Goal: Task Accomplishment & Management: Manage account settings

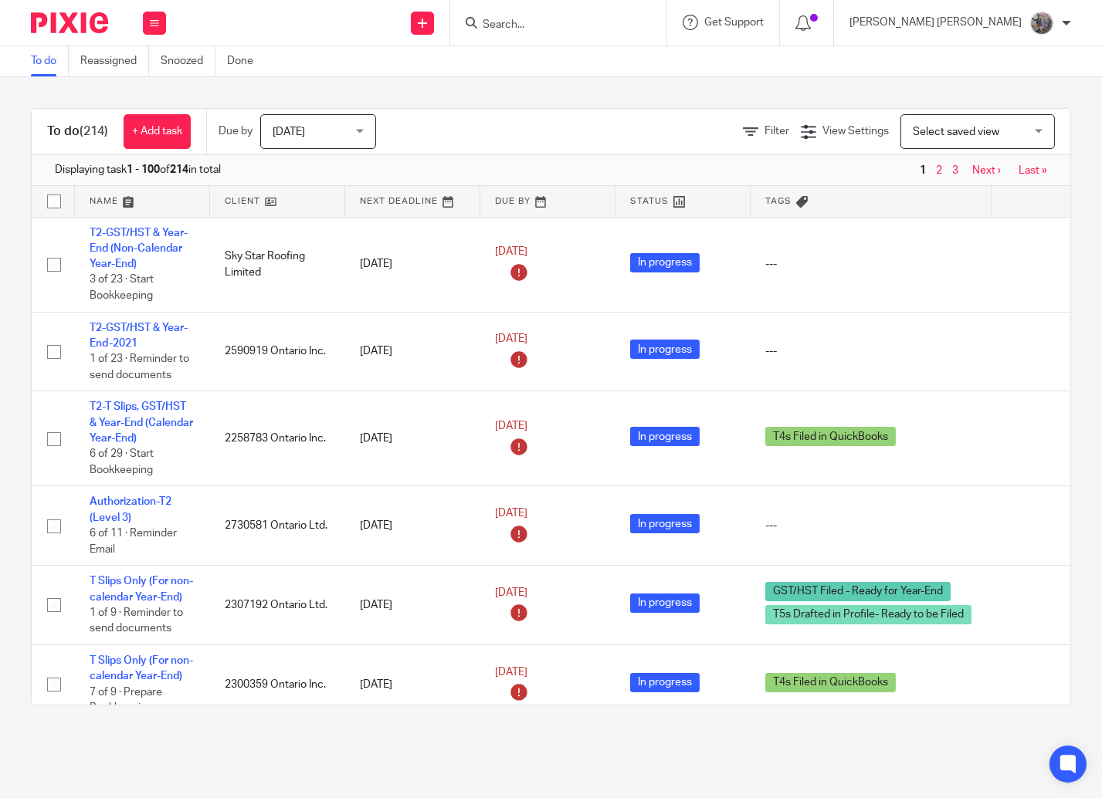
click at [569, 23] on input "Search" at bounding box center [550, 26] width 139 height 14
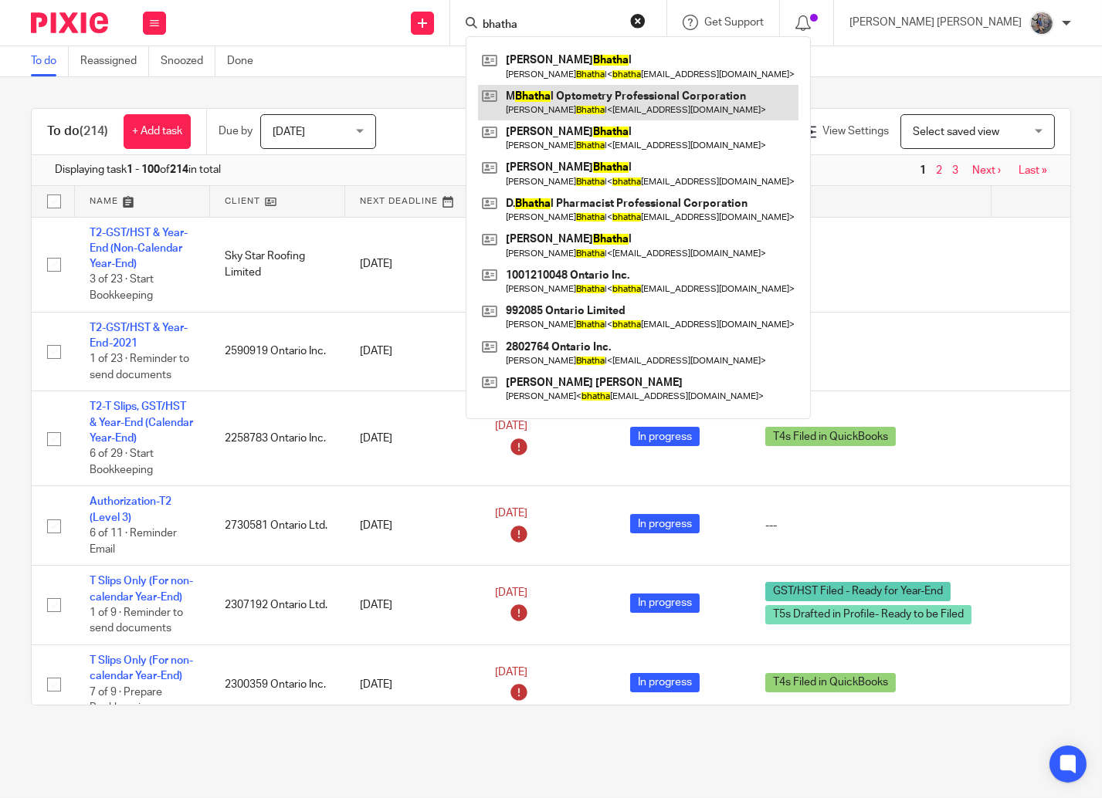
type input "bhatha"
click at [653, 110] on link at bounding box center [638, 103] width 320 height 36
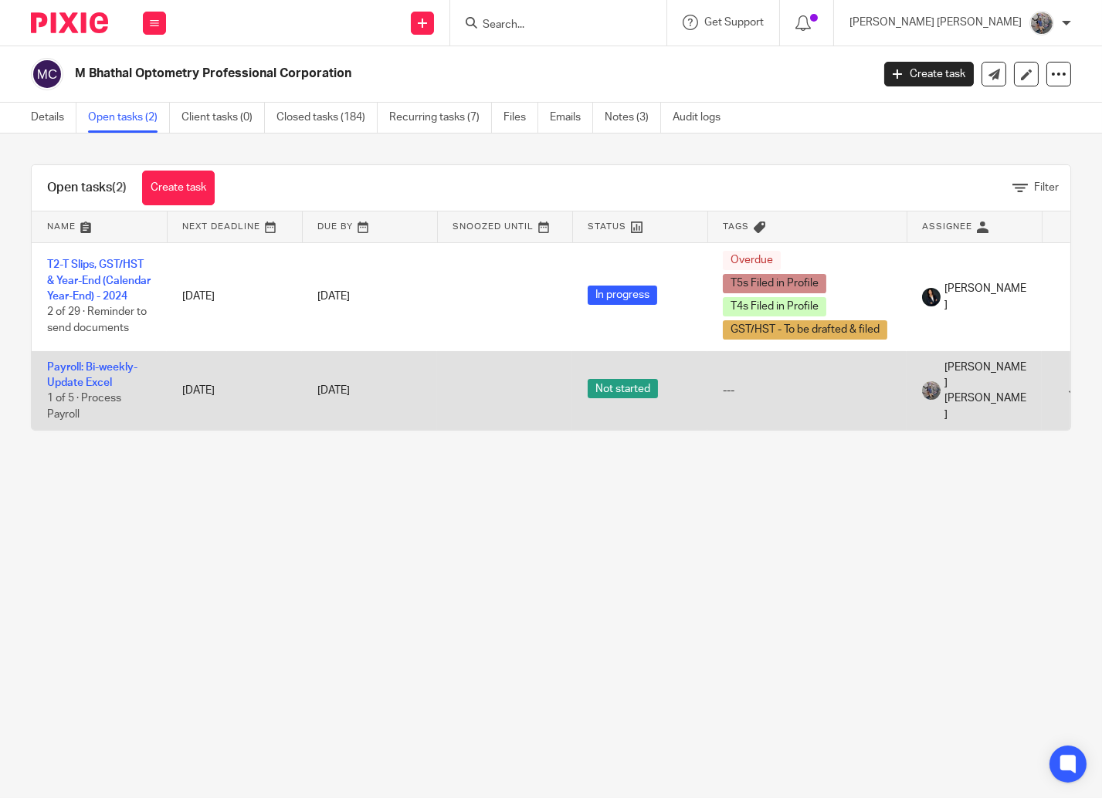
click at [91, 363] on td "Payroll: Bi-weekly-Update Excel 1 of 5 · Process Payroll" at bounding box center [99, 390] width 135 height 79
click at [75, 371] on link "Payroll: Bi-weekly-Update Excel" at bounding box center [92, 375] width 90 height 26
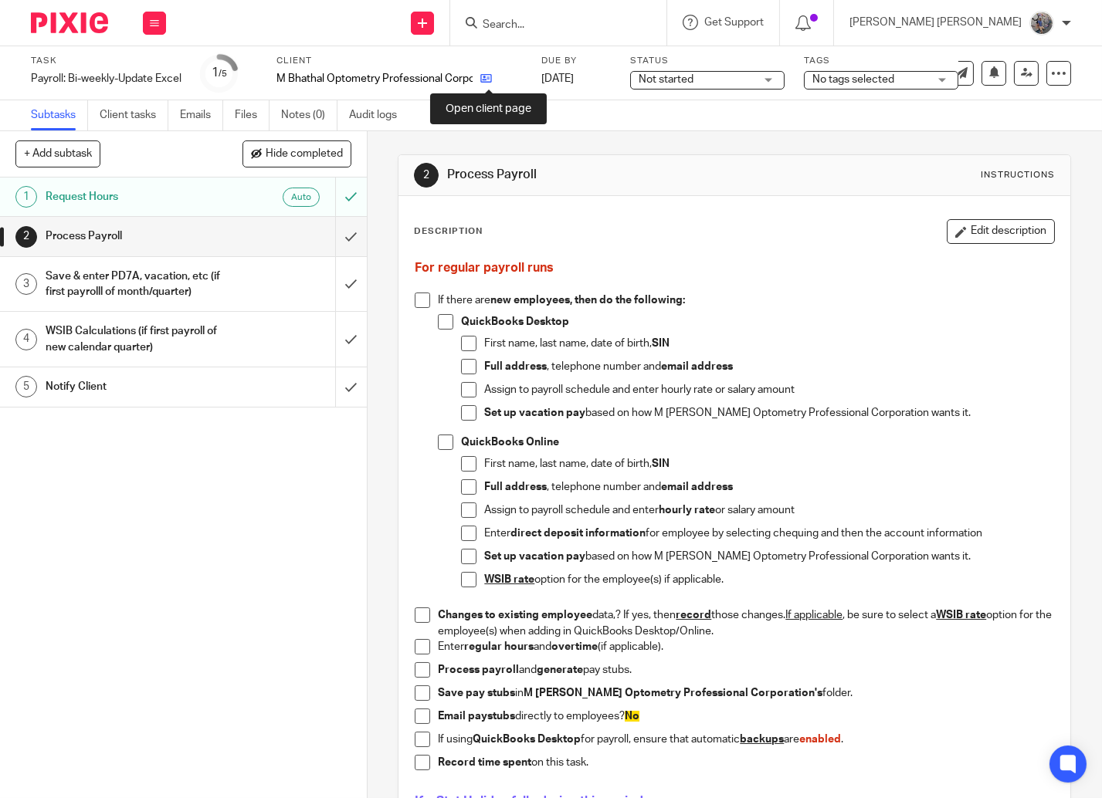
click at [486, 83] on icon at bounding box center [486, 79] width 12 height 12
click at [157, 374] on link "5 Notify Client" at bounding box center [167, 387] width 335 height 39
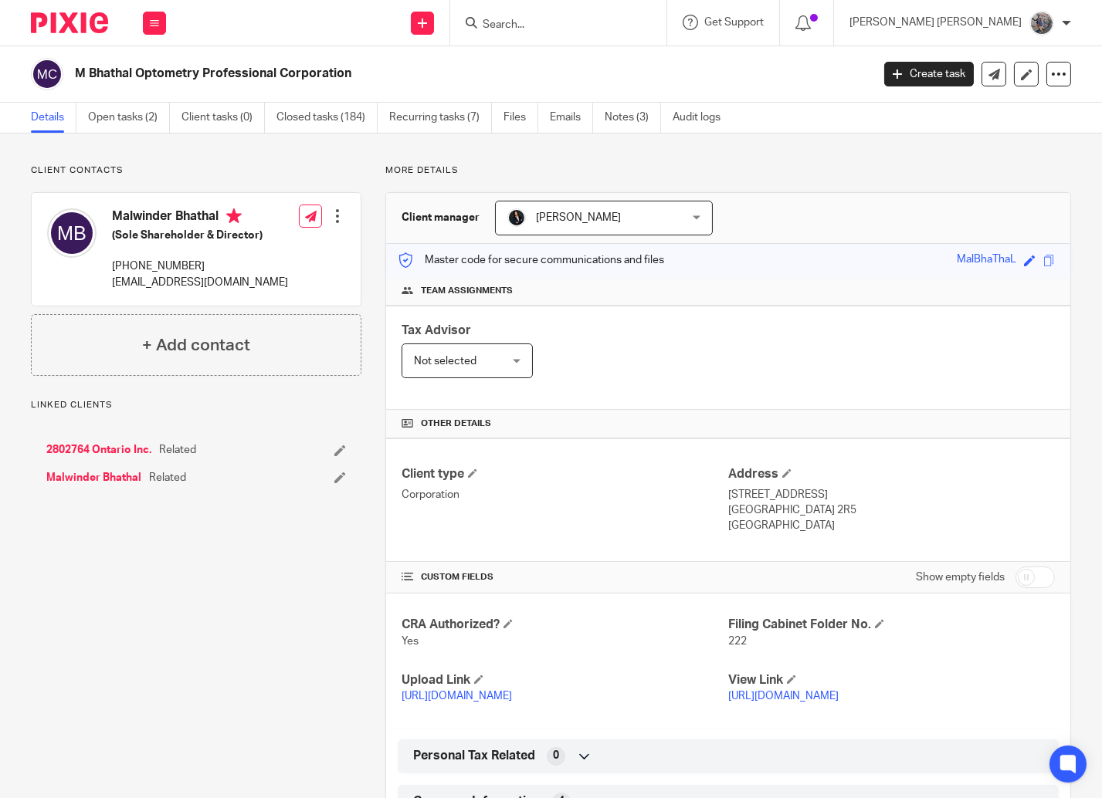
scroll to position [703, 0]
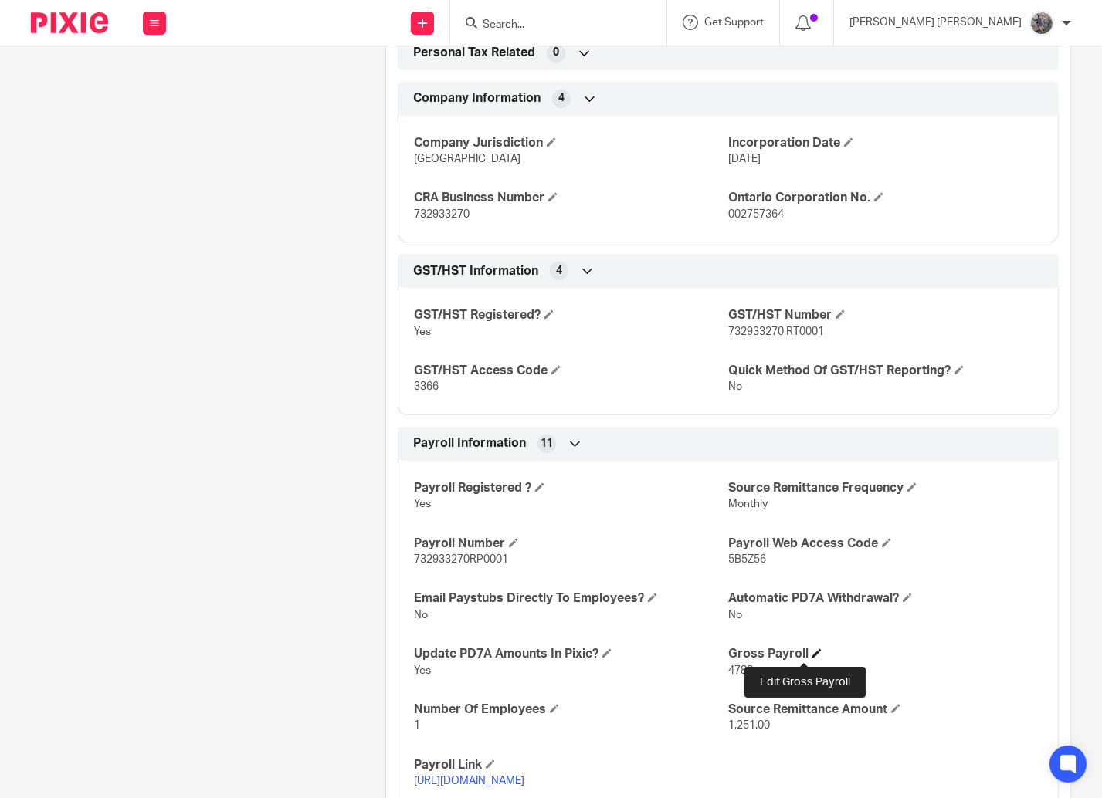
click at [812, 656] on span at bounding box center [816, 653] width 9 height 9
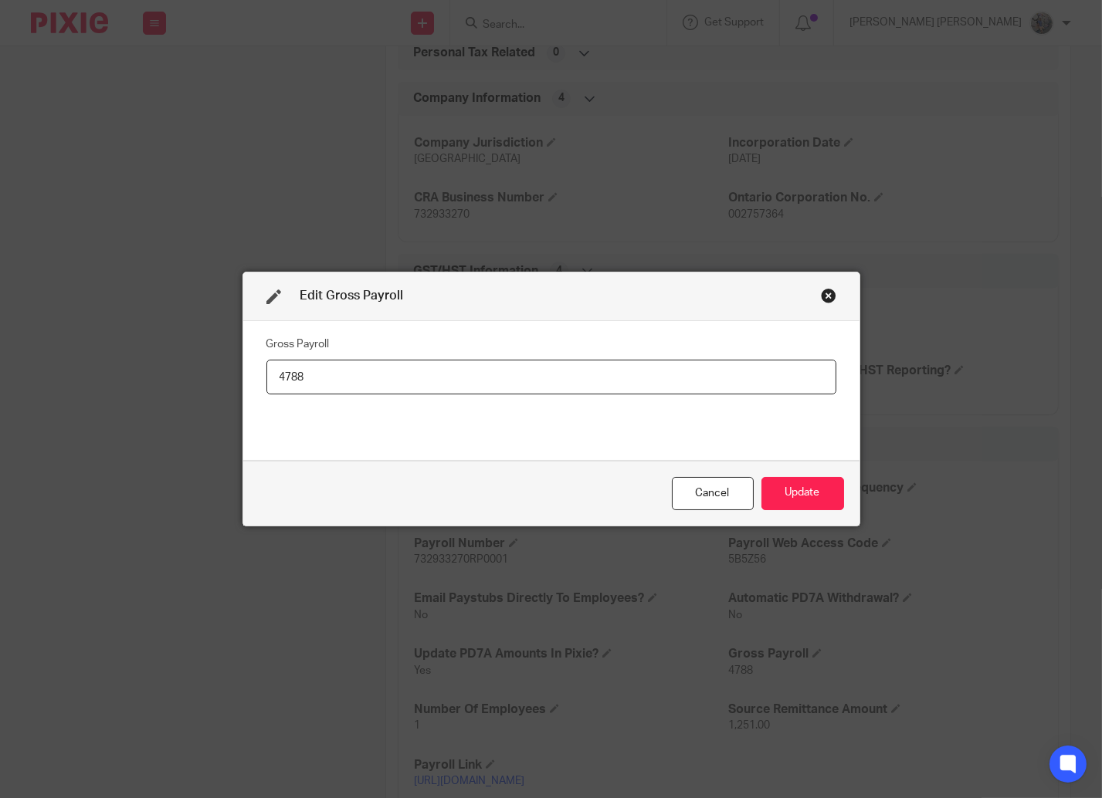
drag, startPoint x: 371, startPoint y: 378, endPoint x: 198, endPoint y: 383, distance: 172.2
click at [266, 383] on input "4788" at bounding box center [551, 377] width 570 height 35
type input "2967"
click at [819, 503] on button "Update" at bounding box center [802, 493] width 83 height 33
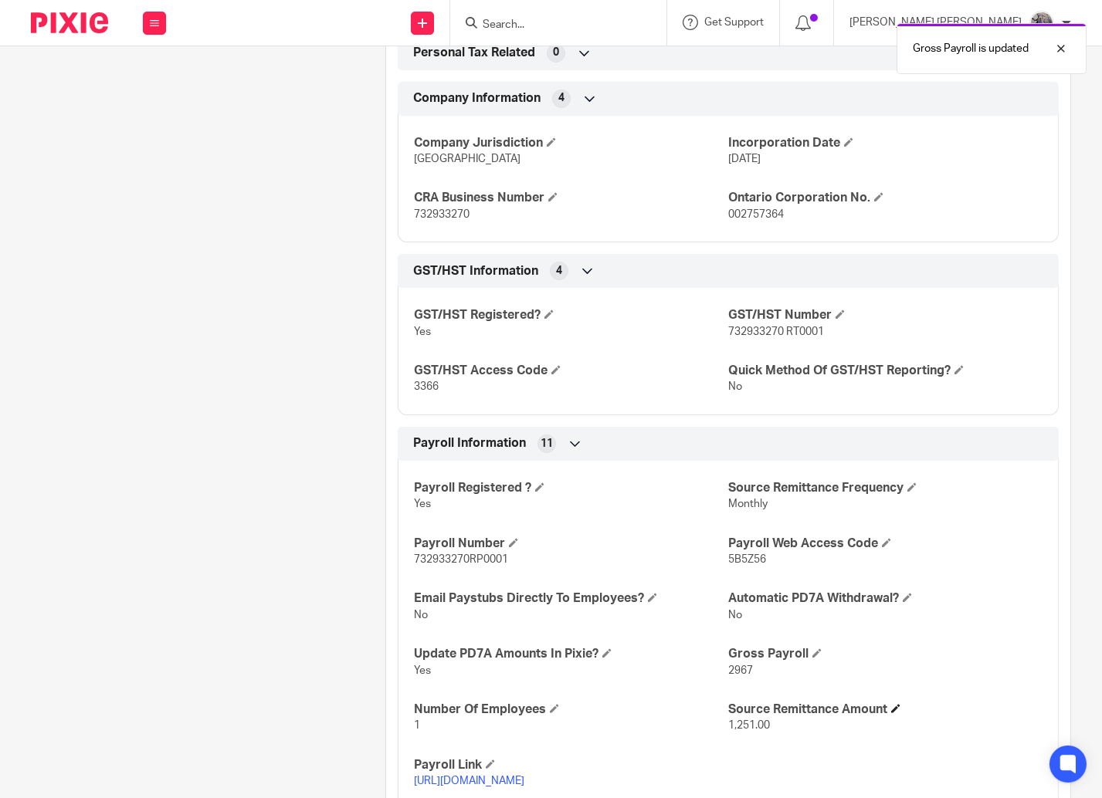
click at [891, 709] on span at bounding box center [895, 708] width 9 height 9
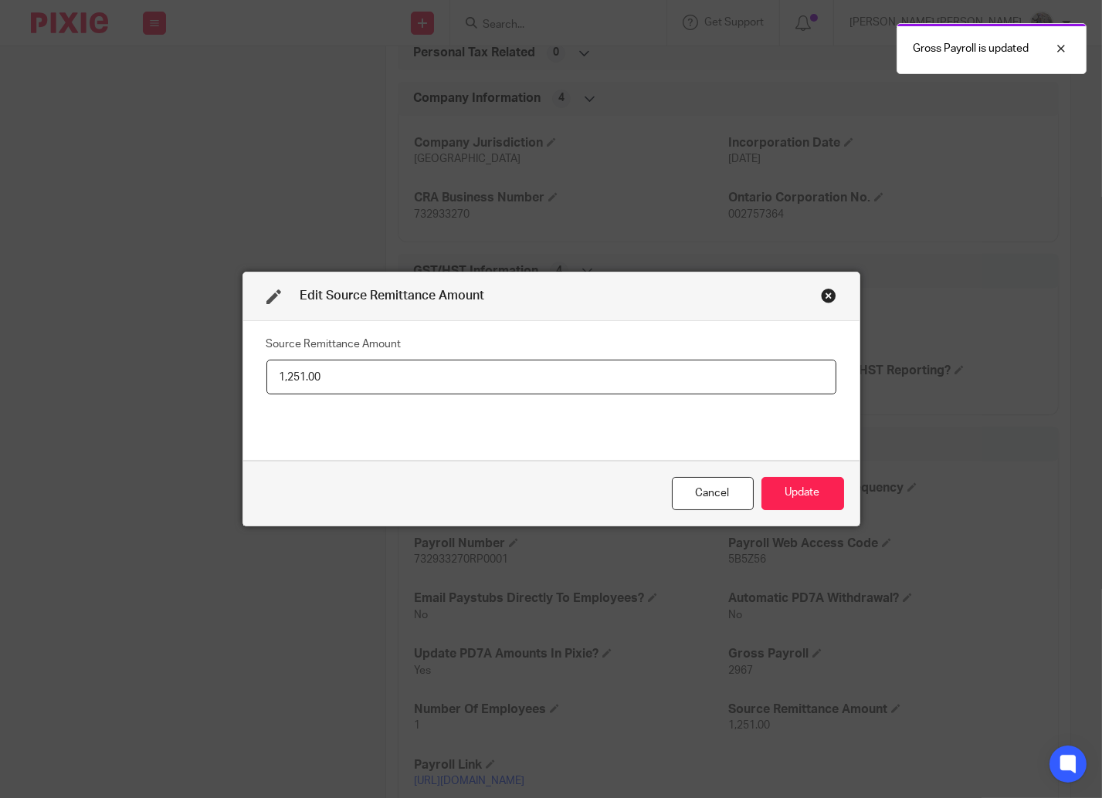
drag, startPoint x: 253, startPoint y: 377, endPoint x: 245, endPoint y: 374, distance: 9.0
click at [266, 374] on input "1,251.00" at bounding box center [551, 377] width 570 height 35
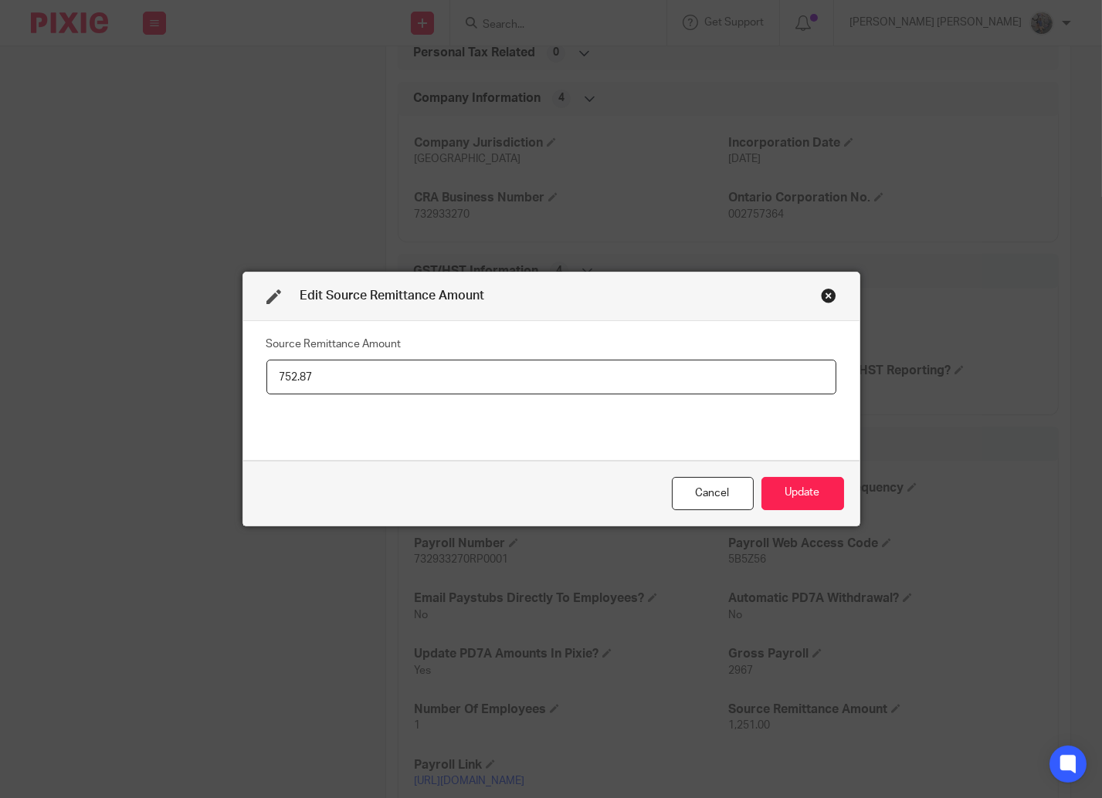
type input "752.87"
drag, startPoint x: 741, startPoint y: 477, endPoint x: 752, endPoint y: 479, distance: 10.9
click at [744, 477] on div "Cancel Update" at bounding box center [551, 493] width 616 height 65
click at [775, 486] on button "Update" at bounding box center [802, 493] width 83 height 33
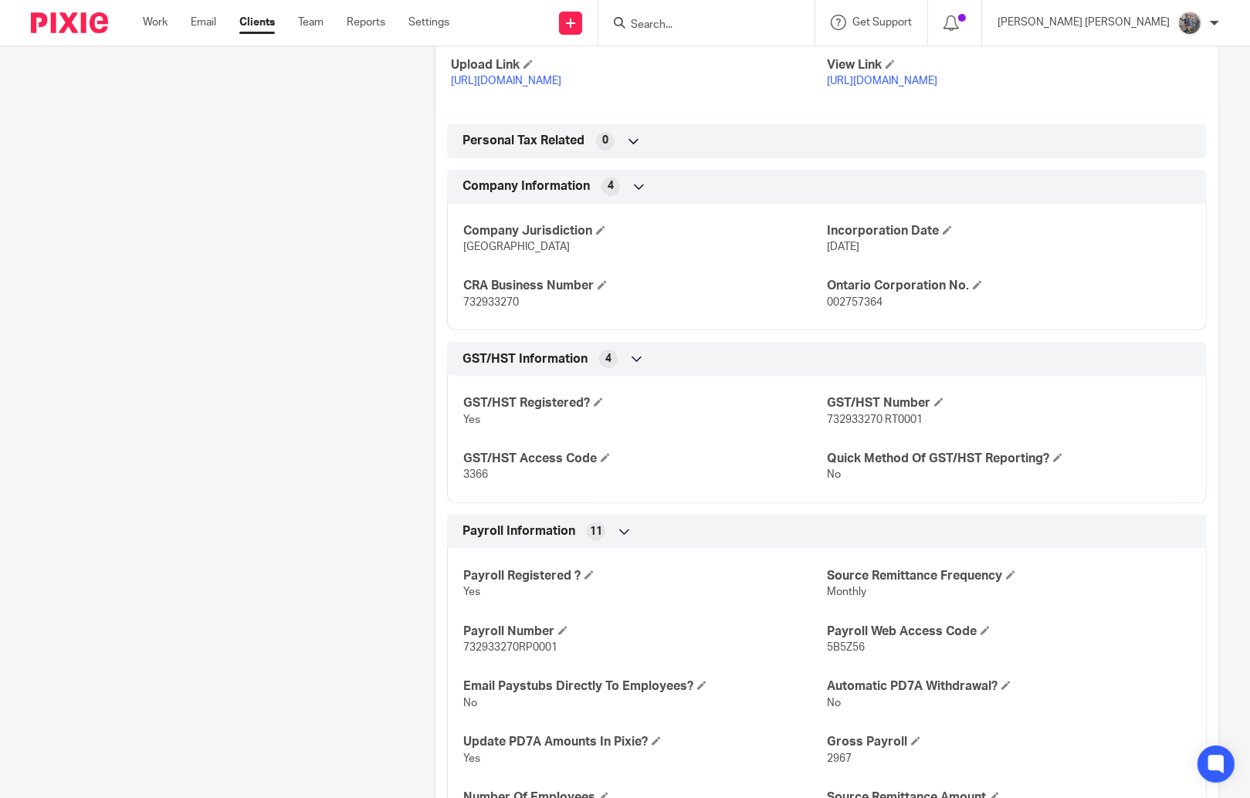
scroll to position [0, 0]
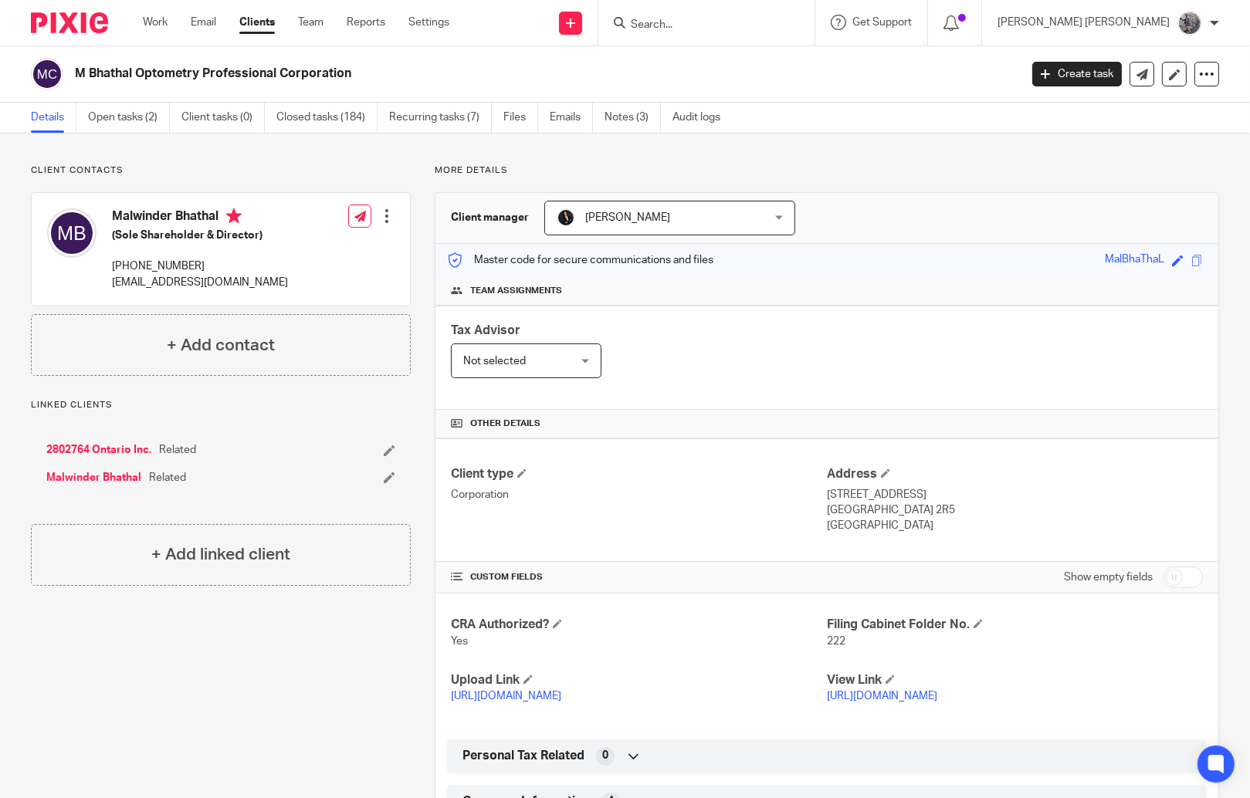
click at [768, 29] on input "Search" at bounding box center [698, 26] width 139 height 14
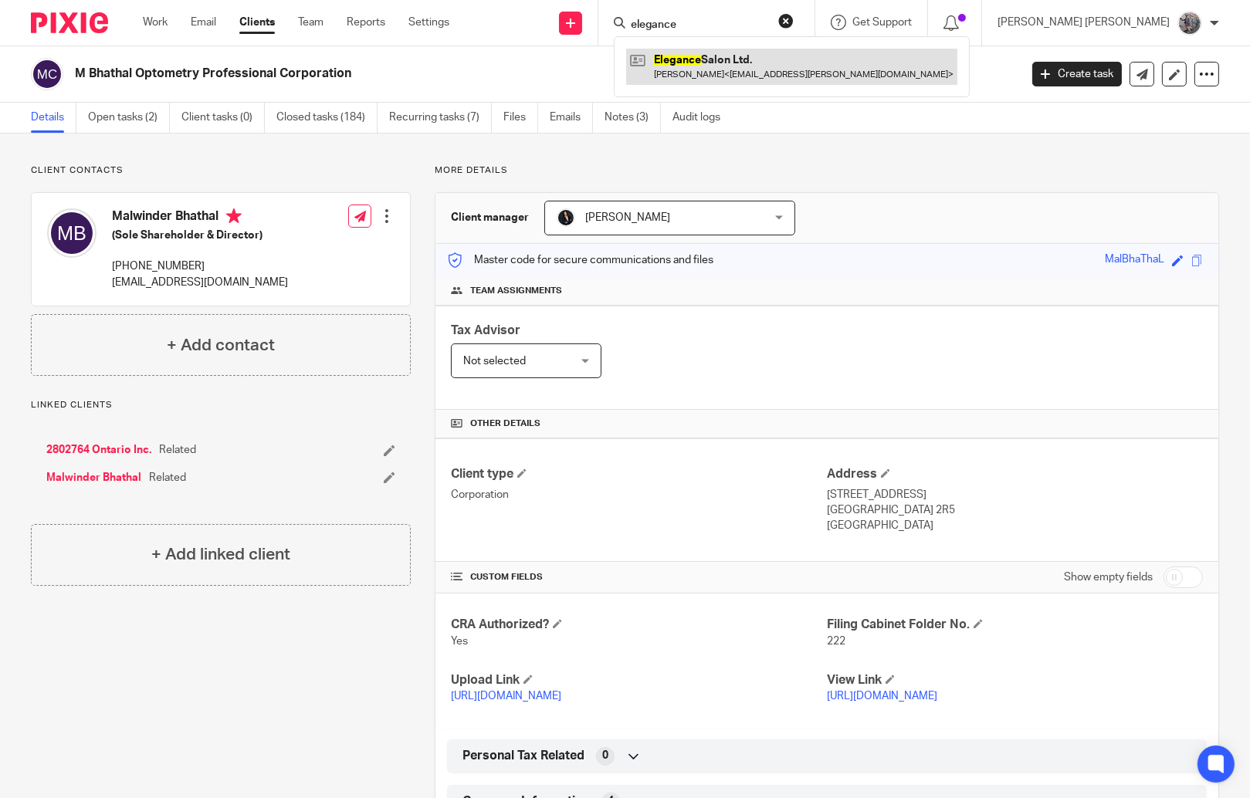
type input "elegance"
click at [789, 63] on link at bounding box center [791, 67] width 331 height 36
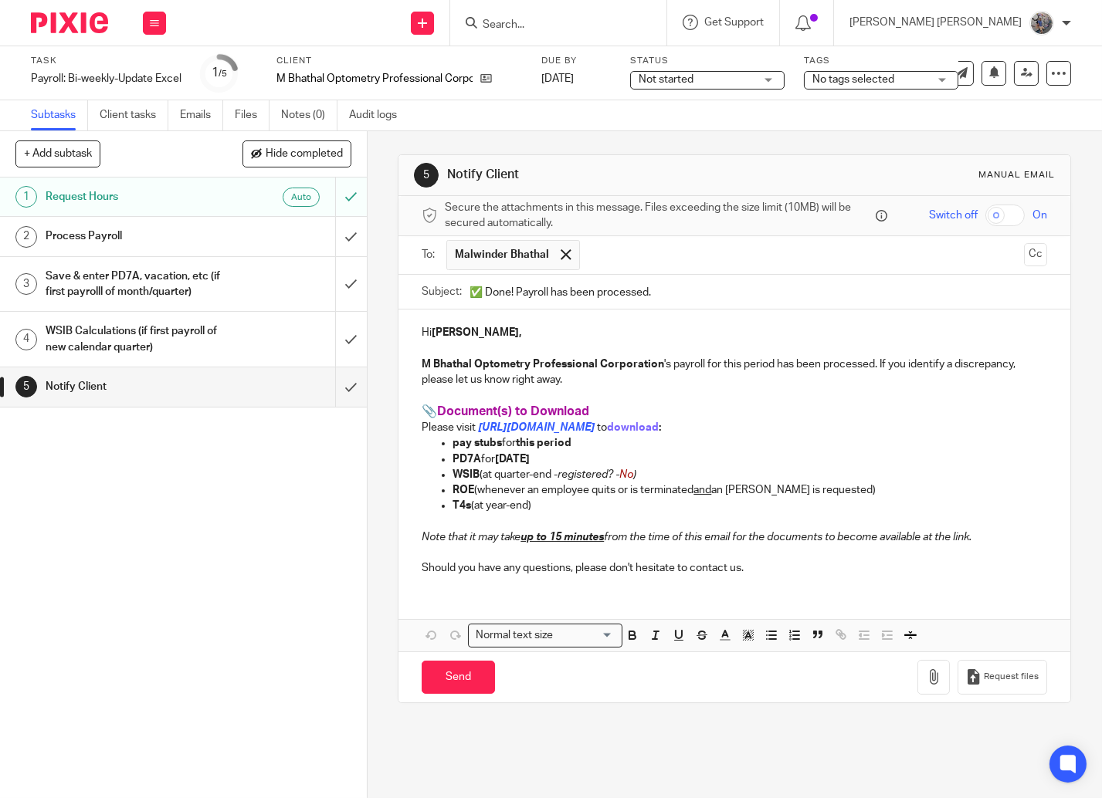
click at [510, 293] on input "✅ Done! Payroll has been processed." at bounding box center [758, 292] width 578 height 35
click at [511, 293] on input "✅ Done! Payroll has been processed." at bounding box center [758, 292] width 578 height 35
type input "✅ Done! M Bhathal's Payroll has been processed."
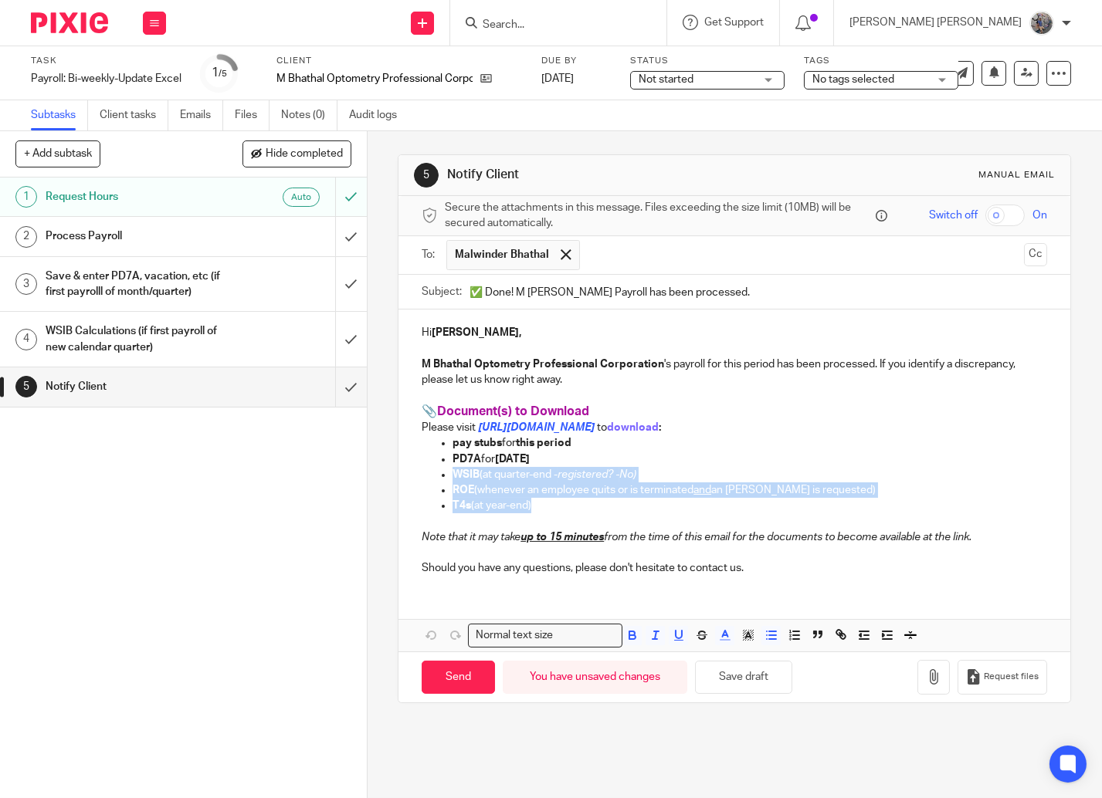
drag, startPoint x: 540, startPoint y: 505, endPoint x: 411, endPoint y: 479, distance: 131.4
click at [411, 479] on div "Hi Malwinder, M Bhathal Optometry Professional Corporation 's payroll for this …" at bounding box center [734, 449] width 672 height 278
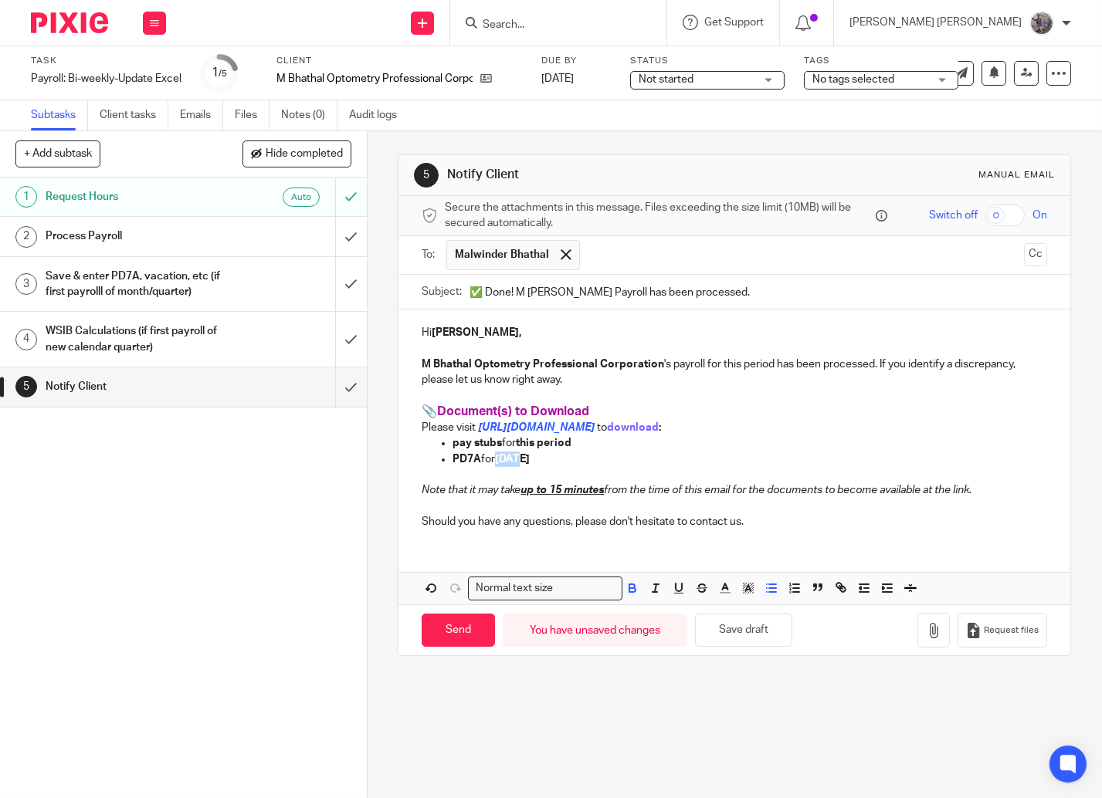
drag, startPoint x: 512, startPoint y: 459, endPoint x: 495, endPoint y: 458, distance: 17.0
click at [495, 458] on strong "[DATE]" at bounding box center [512, 459] width 35 height 11
click at [446, 628] on input "Send" at bounding box center [458, 630] width 73 height 33
type input "Sent"
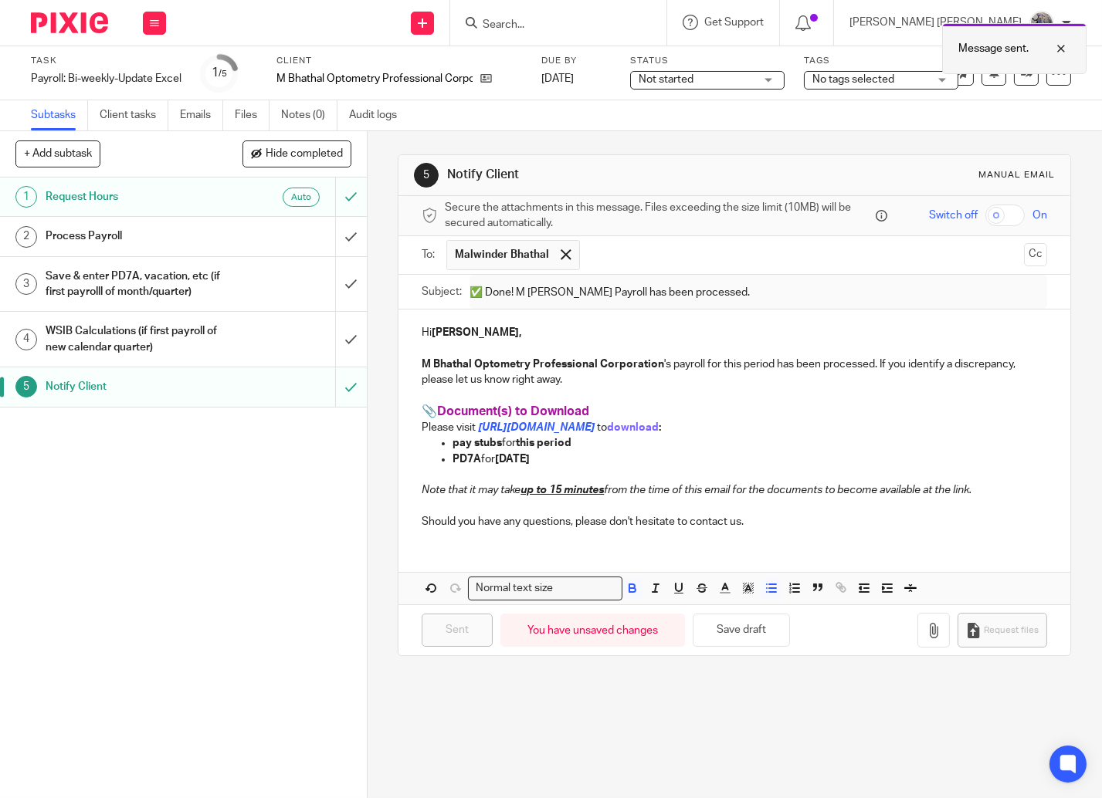
click at [1062, 44] on div at bounding box center [1049, 48] width 42 height 19
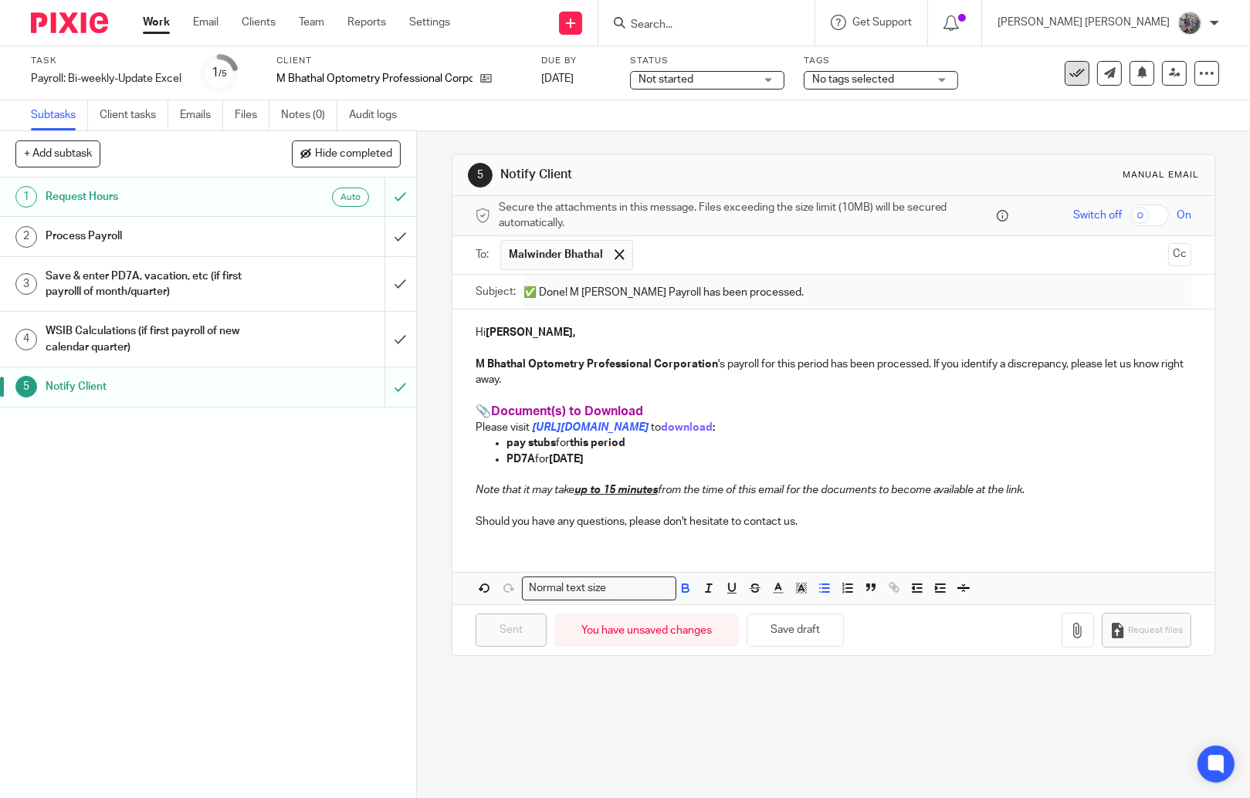
click at [1069, 80] on icon at bounding box center [1076, 73] width 15 height 15
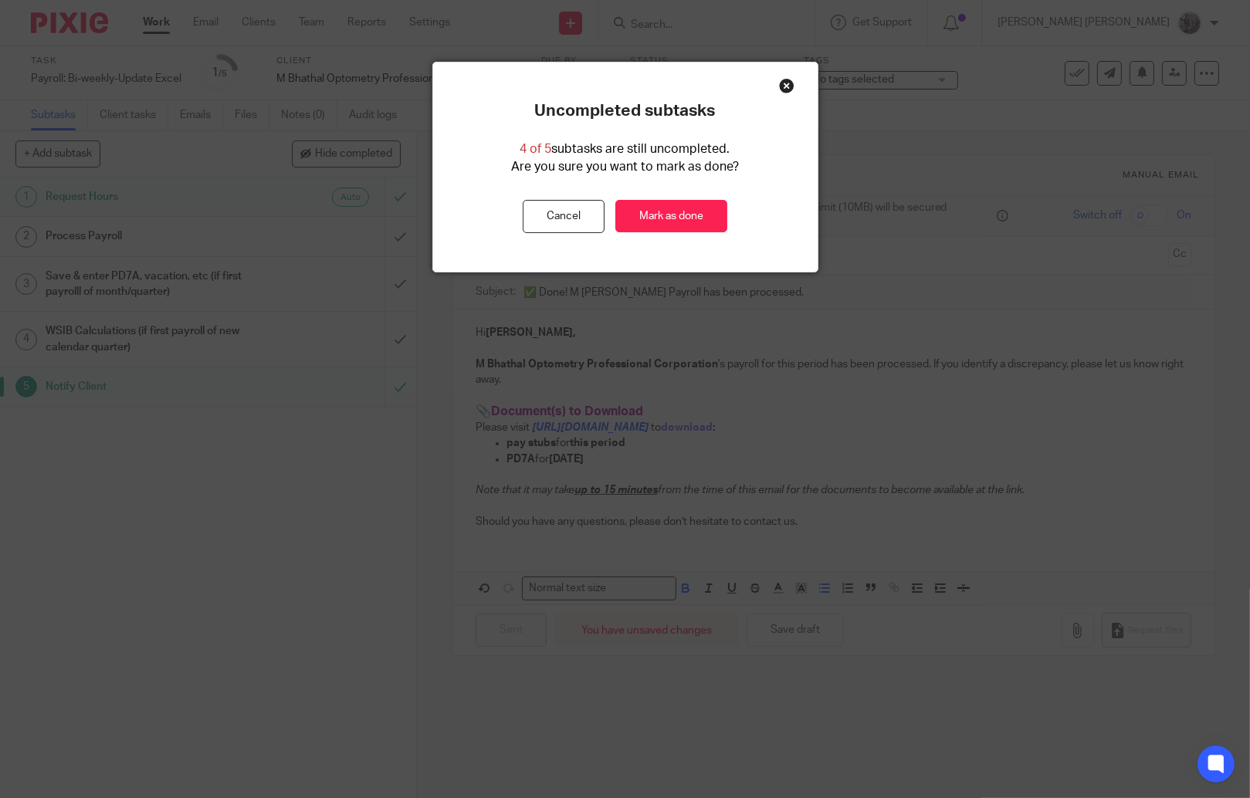
click at [678, 237] on div "Uncompleted subtasks 4 of 5 subtasks are still uncompleted. Are you sure you wa…" at bounding box center [625, 167] width 385 height 209
click at [675, 222] on link "Mark as done" at bounding box center [671, 216] width 112 height 33
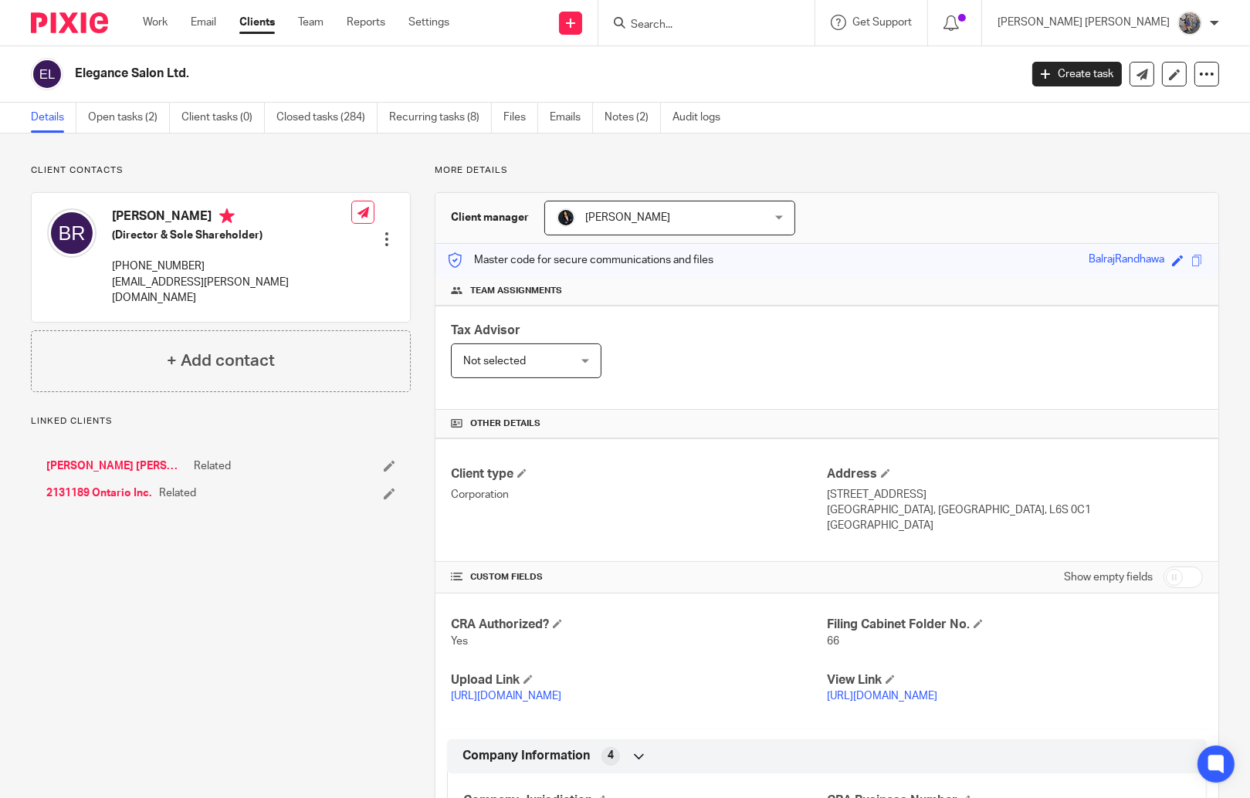
scroll to position [703, 0]
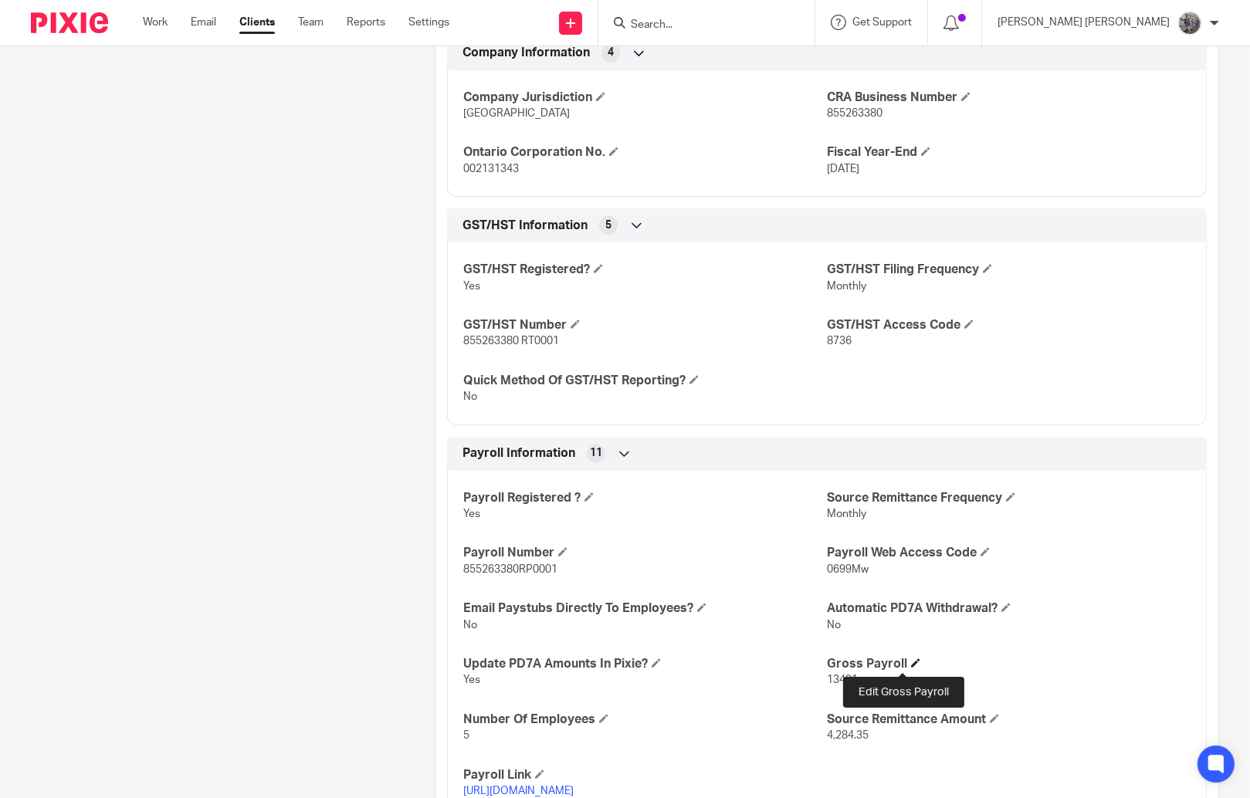
click at [911, 663] on span at bounding box center [915, 663] width 9 height 9
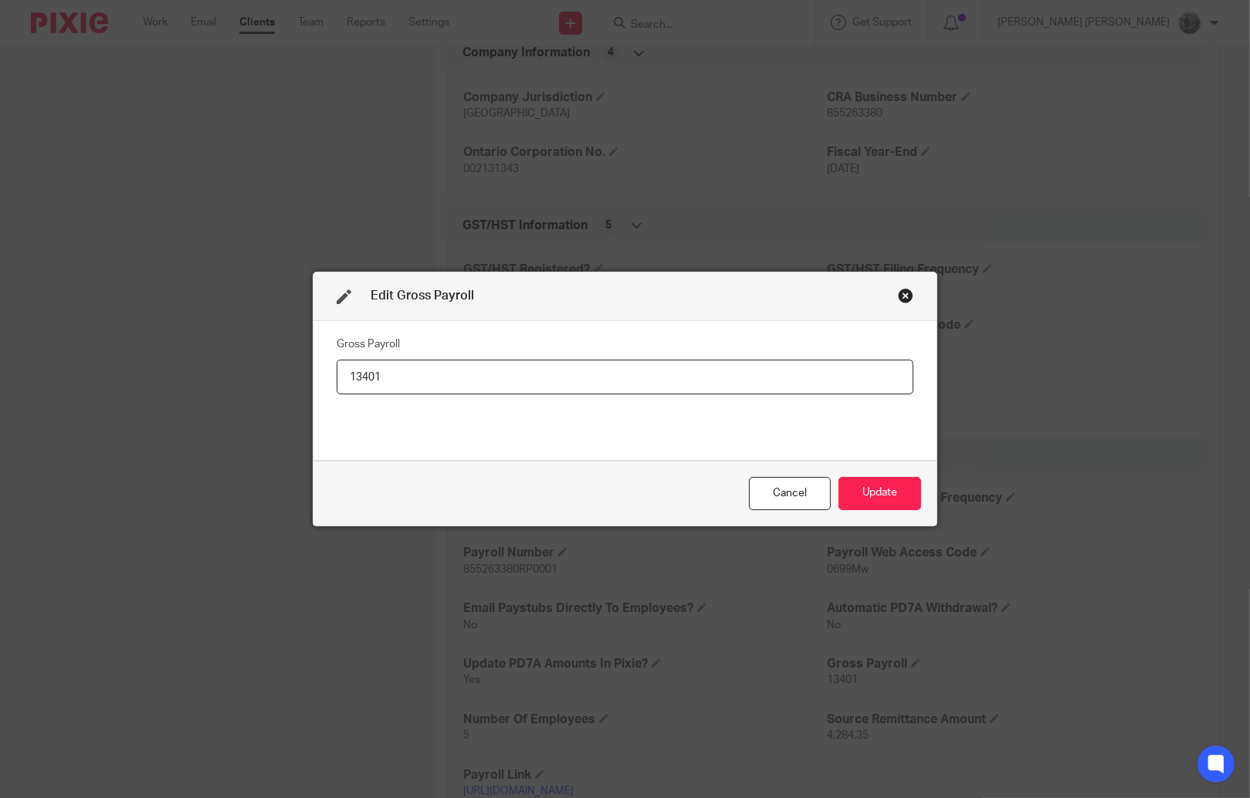
drag, startPoint x: 422, startPoint y: 388, endPoint x: 328, endPoint y: 379, distance: 93.9
click at [337, 379] on input "13401" at bounding box center [626, 377] width 578 height 35
type input "21897"
click at [899, 492] on button "Update" at bounding box center [880, 493] width 83 height 33
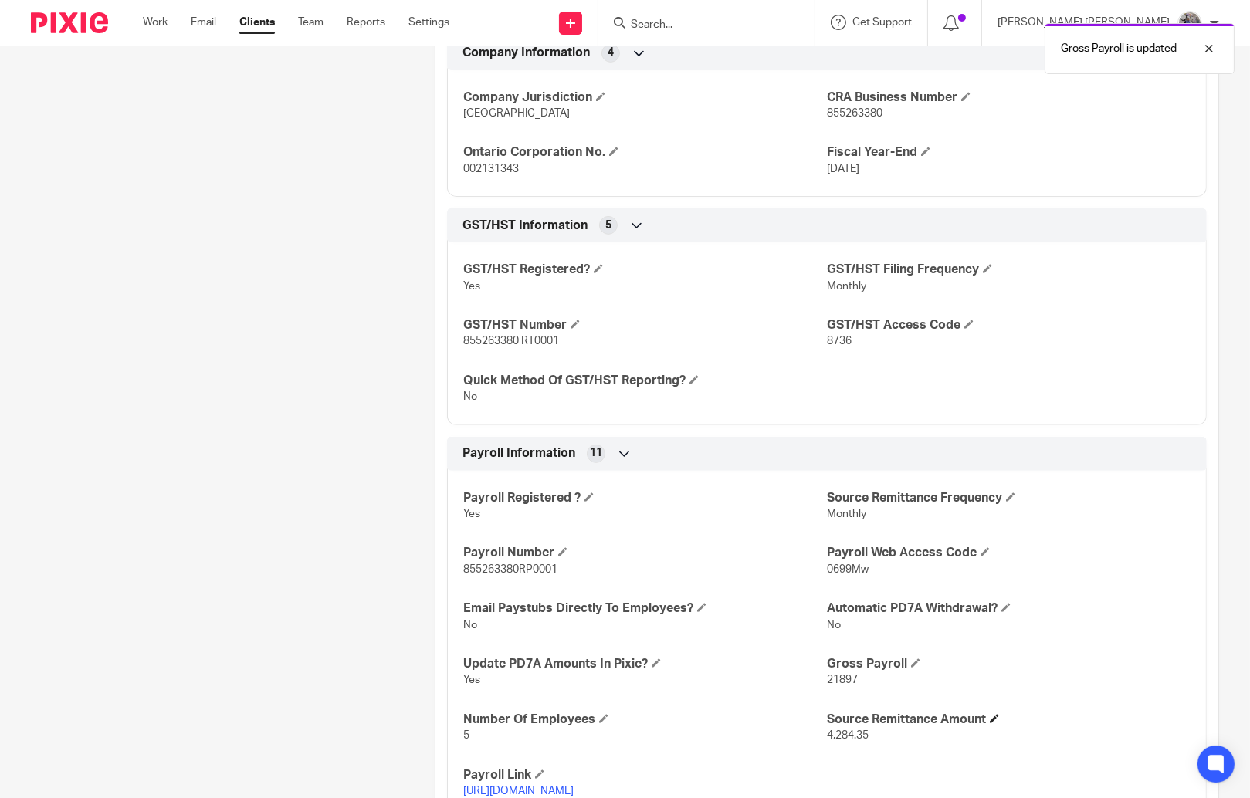
click at [984, 725] on h4 "Source Remittance Amount" at bounding box center [1009, 720] width 364 height 16
click at [990, 720] on span at bounding box center [994, 718] width 9 height 9
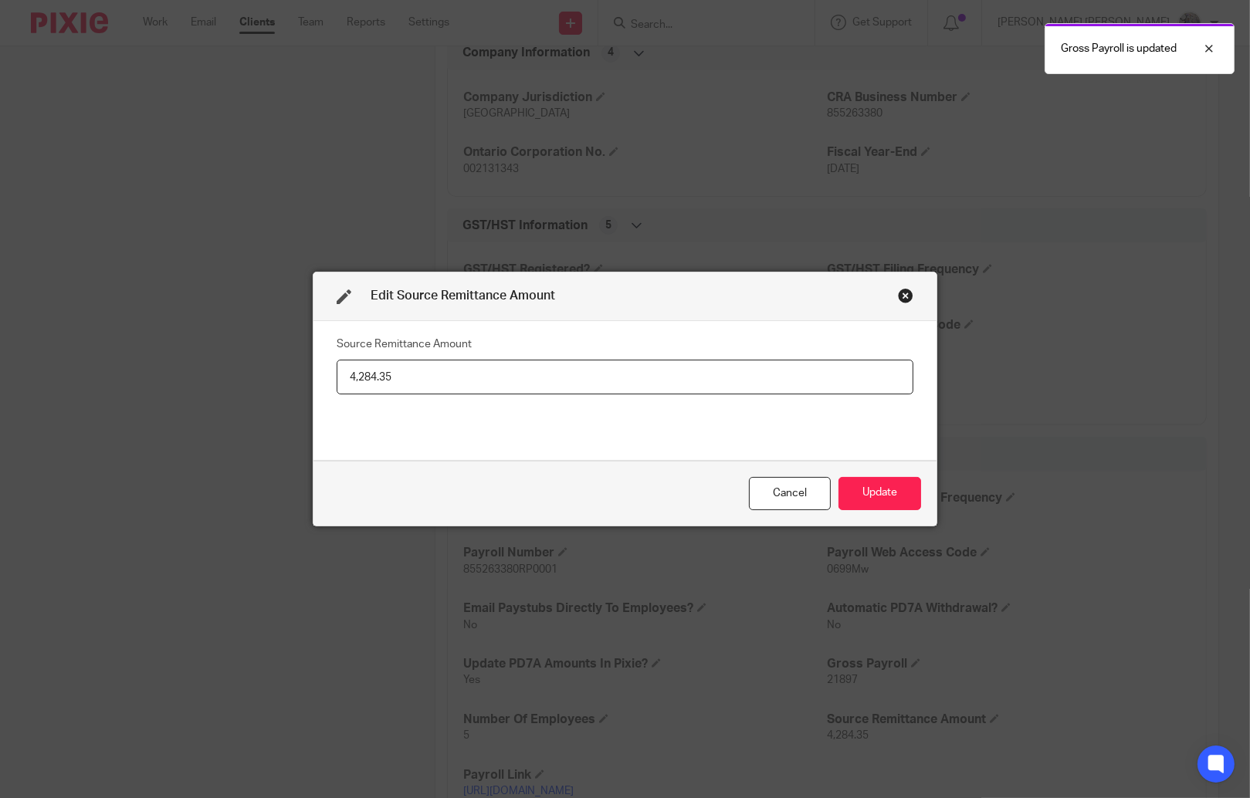
click at [898, 296] on div "Close this dialog window" at bounding box center [905, 295] width 15 height 15
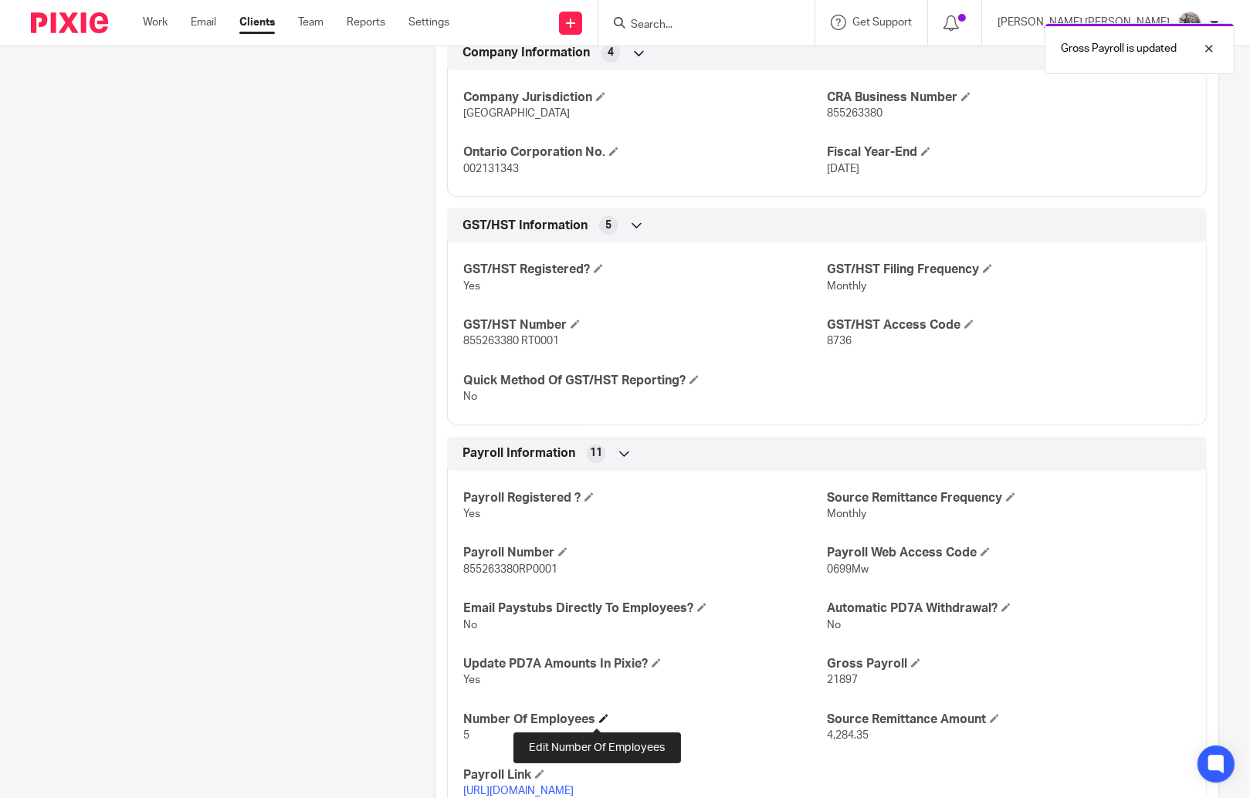
click at [599, 722] on span at bounding box center [603, 718] width 9 height 9
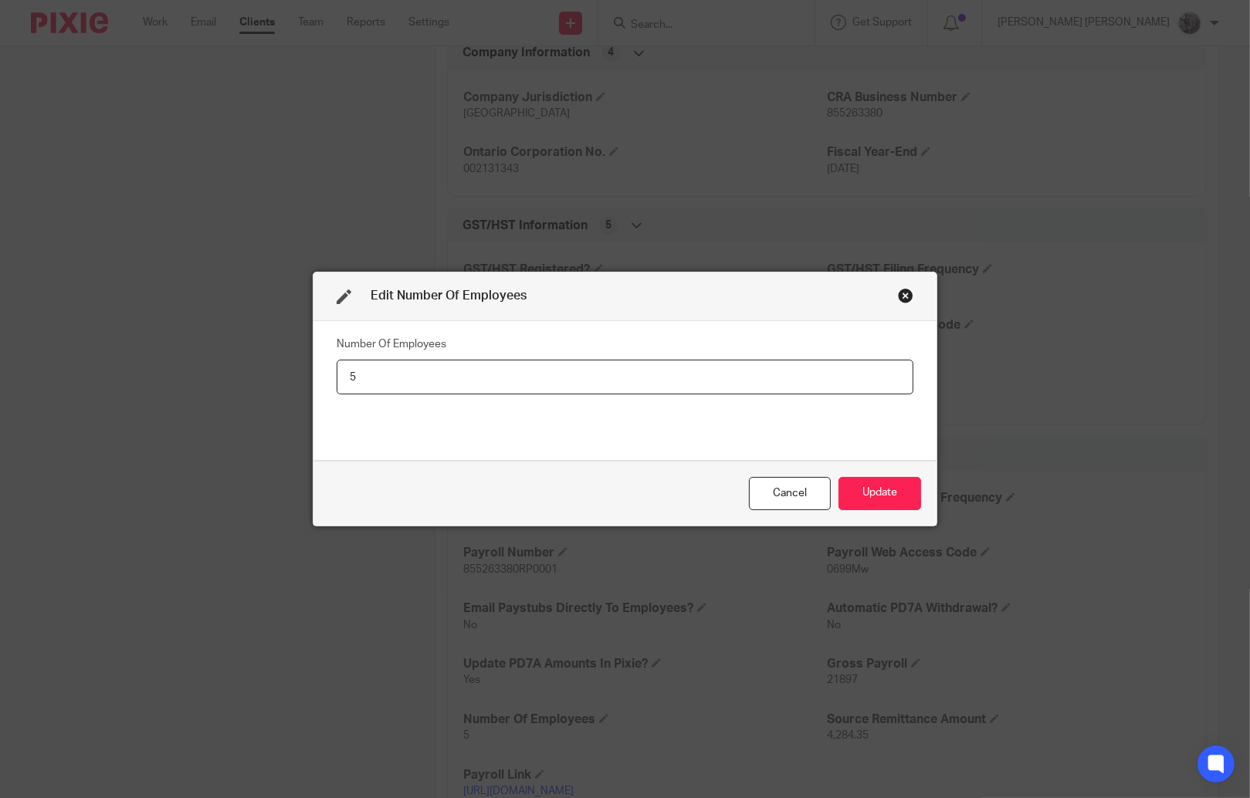
click at [328, 361] on div "Number Of Employees 5" at bounding box center [625, 391] width 624 height 140
drag, startPoint x: 361, startPoint y: 369, endPoint x: 306, endPoint y: 354, distance: 57.0
click at [337, 360] on input "5" at bounding box center [626, 377] width 578 height 35
type input "6"
click at [854, 483] on button "Update" at bounding box center [880, 493] width 83 height 33
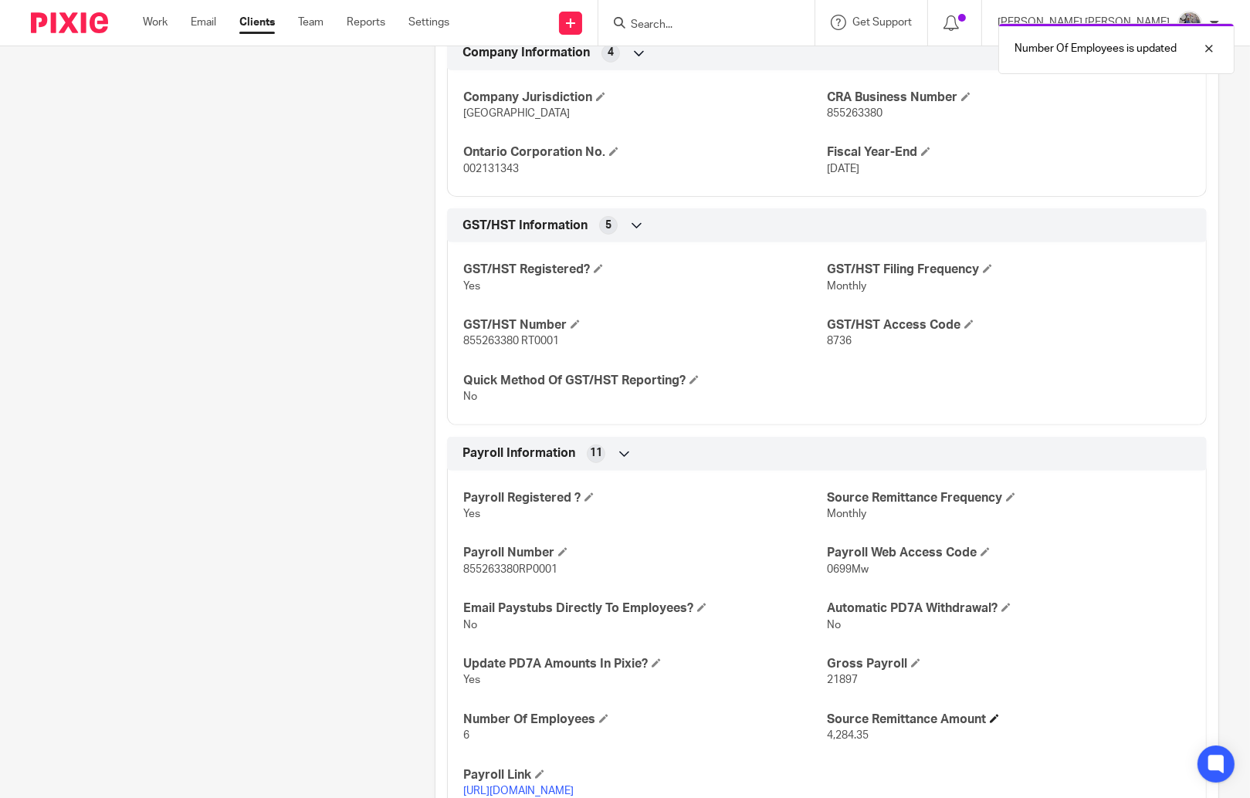
click at [990, 722] on span at bounding box center [994, 718] width 9 height 9
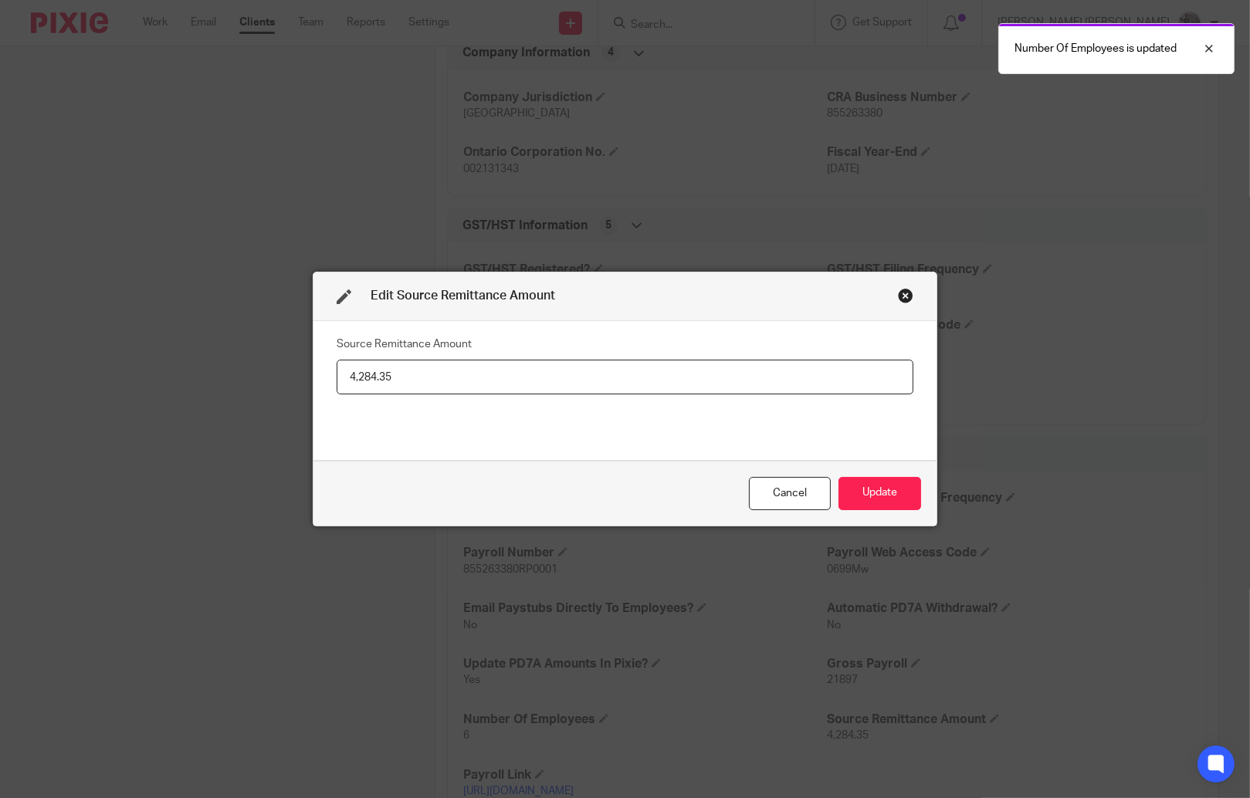
drag, startPoint x: 391, startPoint y: 385, endPoint x: 266, endPoint y: 348, distance: 130.5
click at [337, 360] on input "4,284.35" at bounding box center [626, 377] width 578 height 35
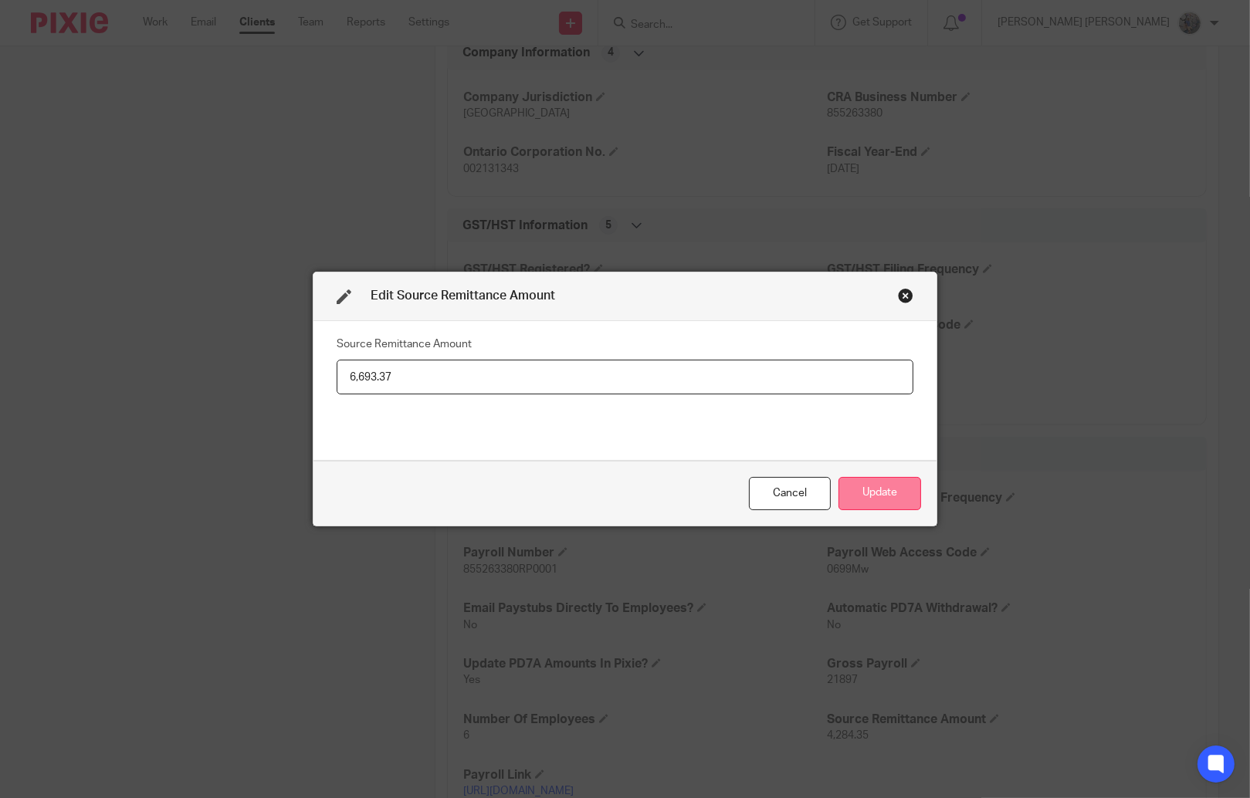
type input "6,693.37"
click at [900, 503] on button "Update" at bounding box center [880, 493] width 83 height 33
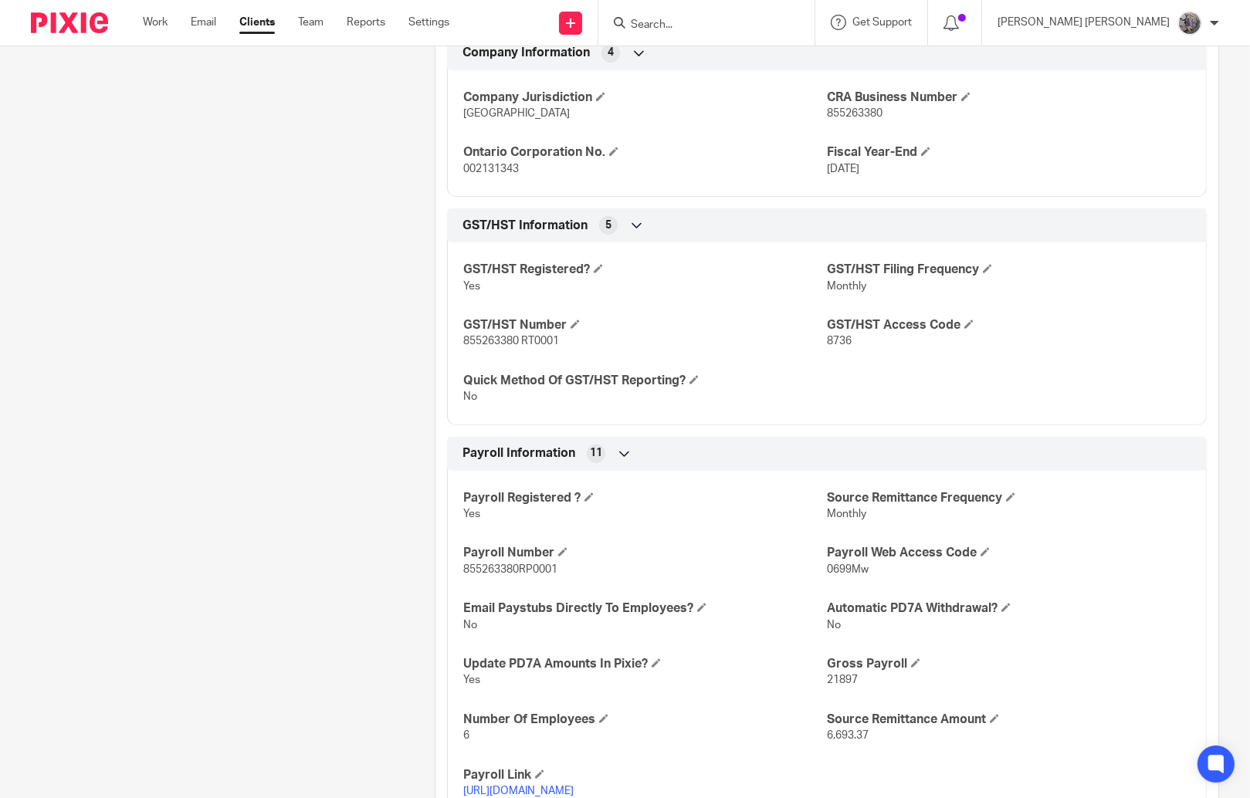
scroll to position [0, 0]
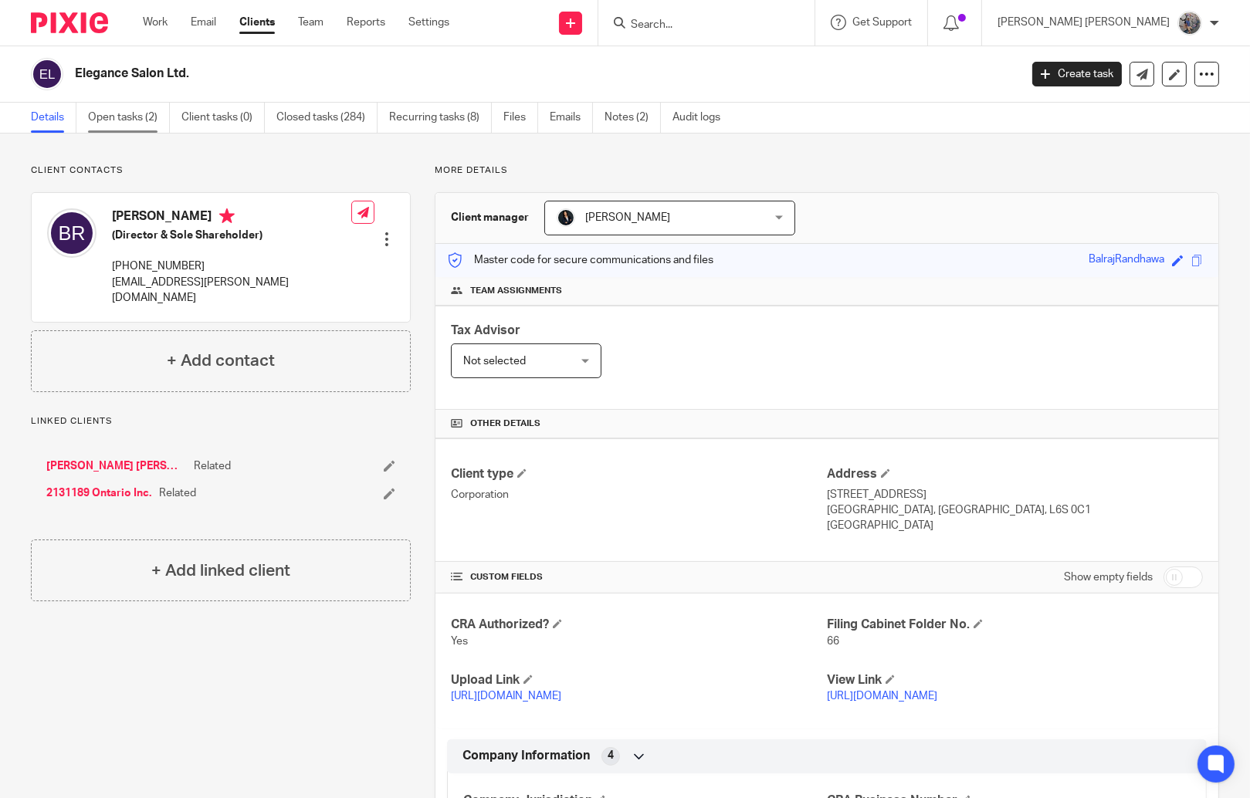
click at [135, 116] on link "Open tasks (2)" at bounding box center [129, 118] width 82 height 30
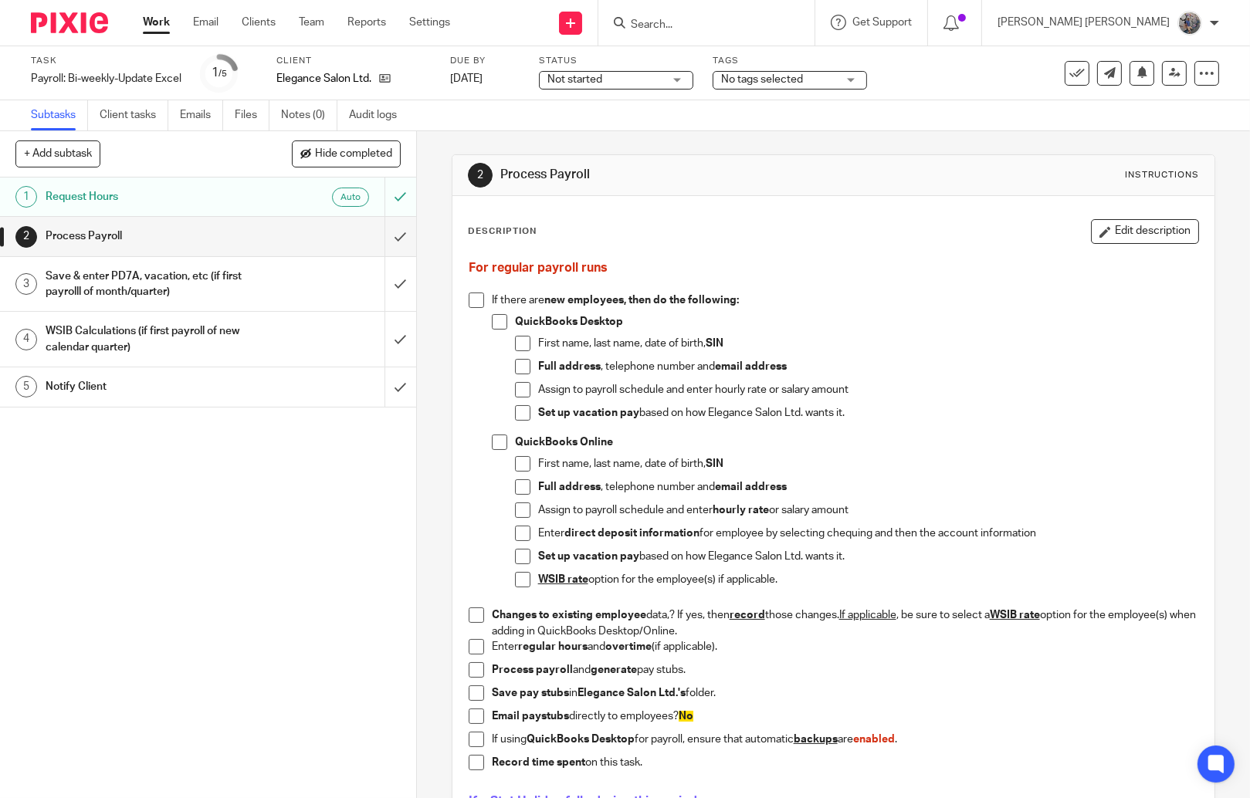
click at [191, 404] on link "5 Notify Client" at bounding box center [192, 387] width 385 height 39
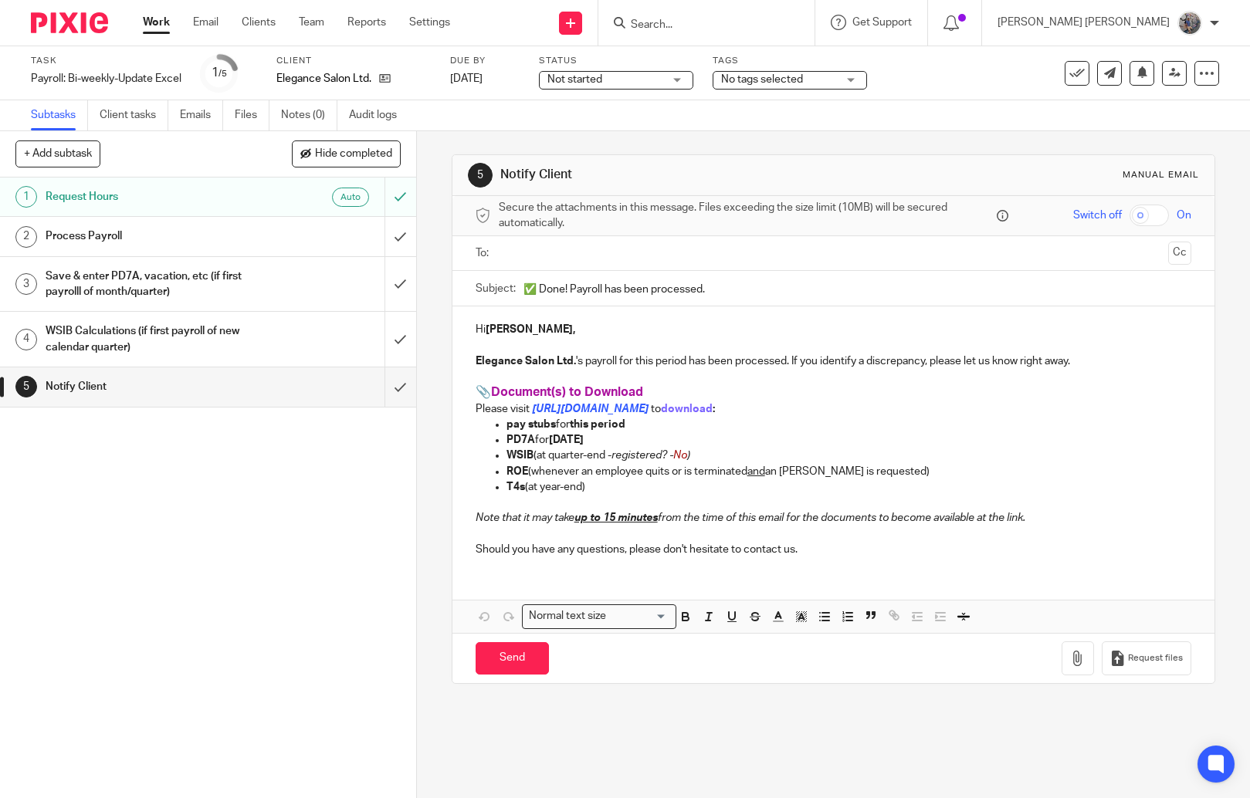
click at [571, 259] on input "text" at bounding box center [833, 254] width 658 height 18
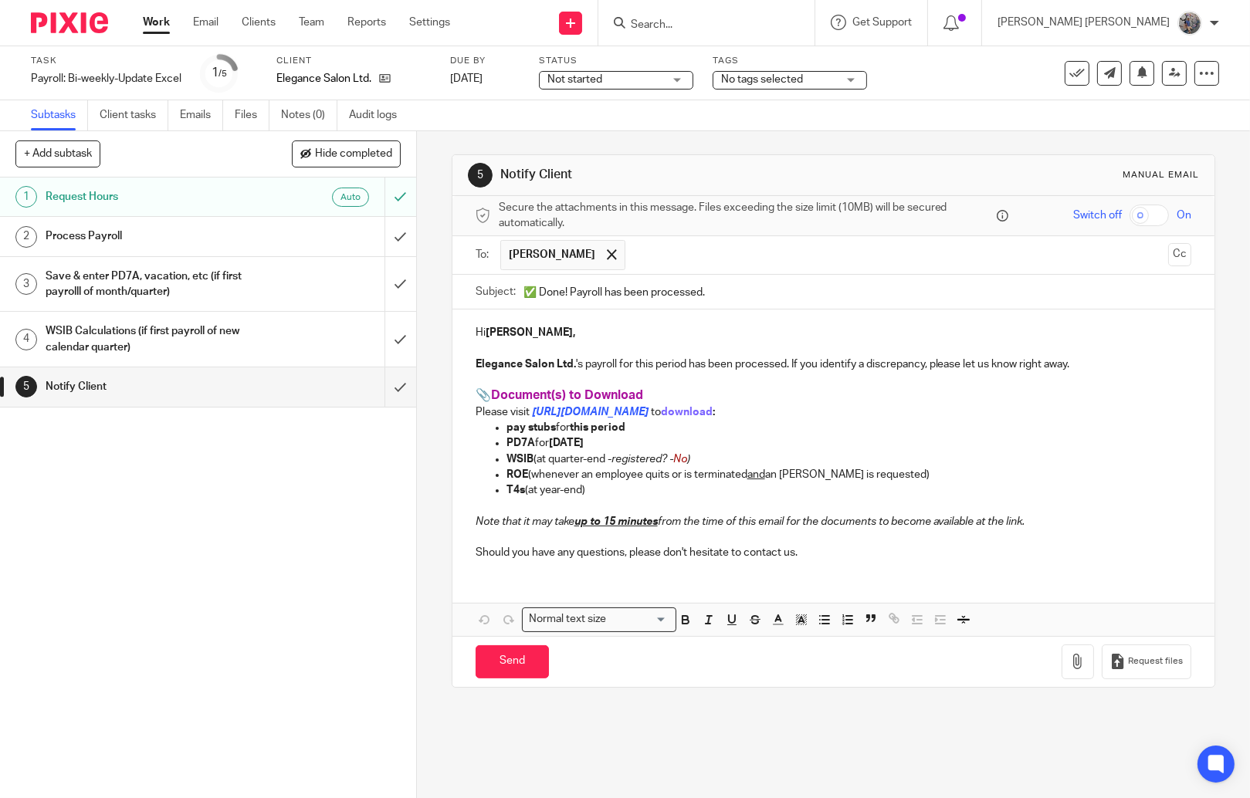
click at [564, 295] on input "✅ Done! Payroll has been processed." at bounding box center [857, 292] width 668 height 35
type input "✅ Done! Elegance's Payroll has been processed."
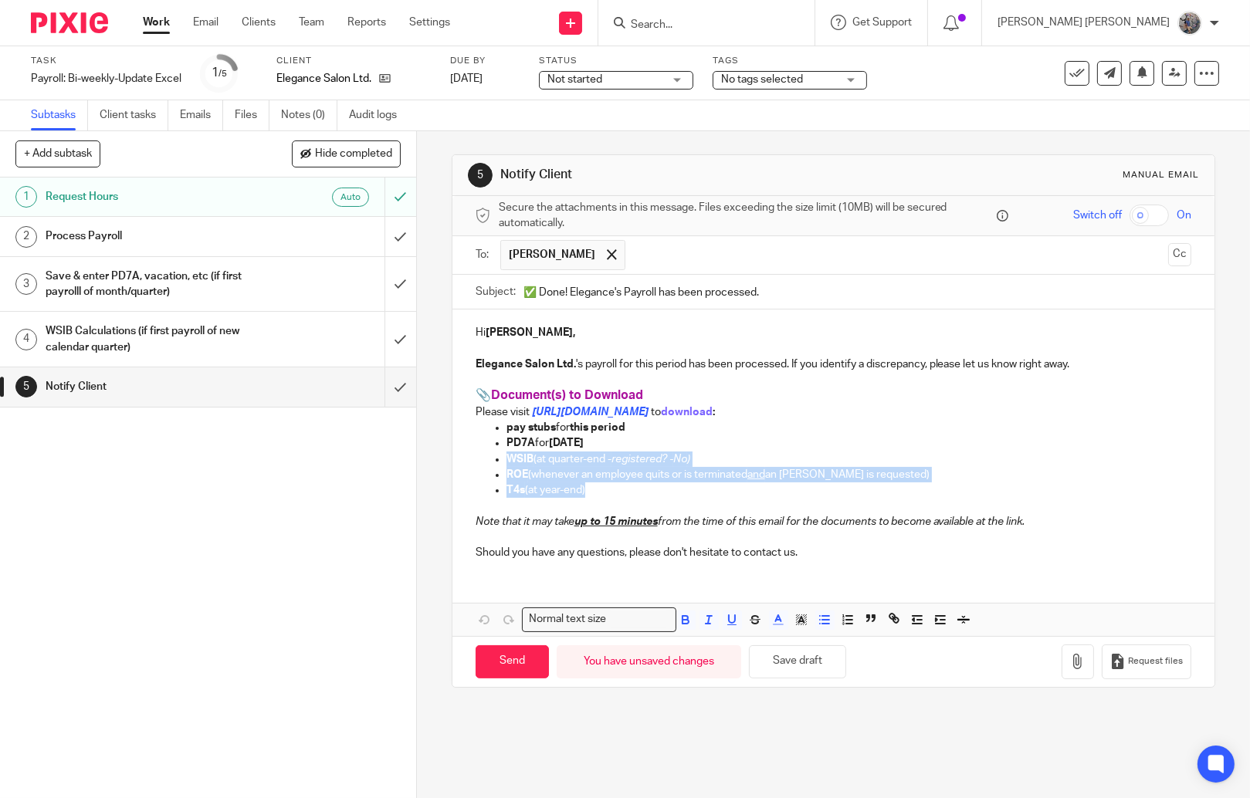
drag, startPoint x: 604, startPoint y: 490, endPoint x: 468, endPoint y: 458, distance: 139.7
click at [468, 458] on div "Hi Balraj, Elegance Salon Ltd. 's payroll for this period has been processed. I…" at bounding box center [833, 441] width 762 height 263
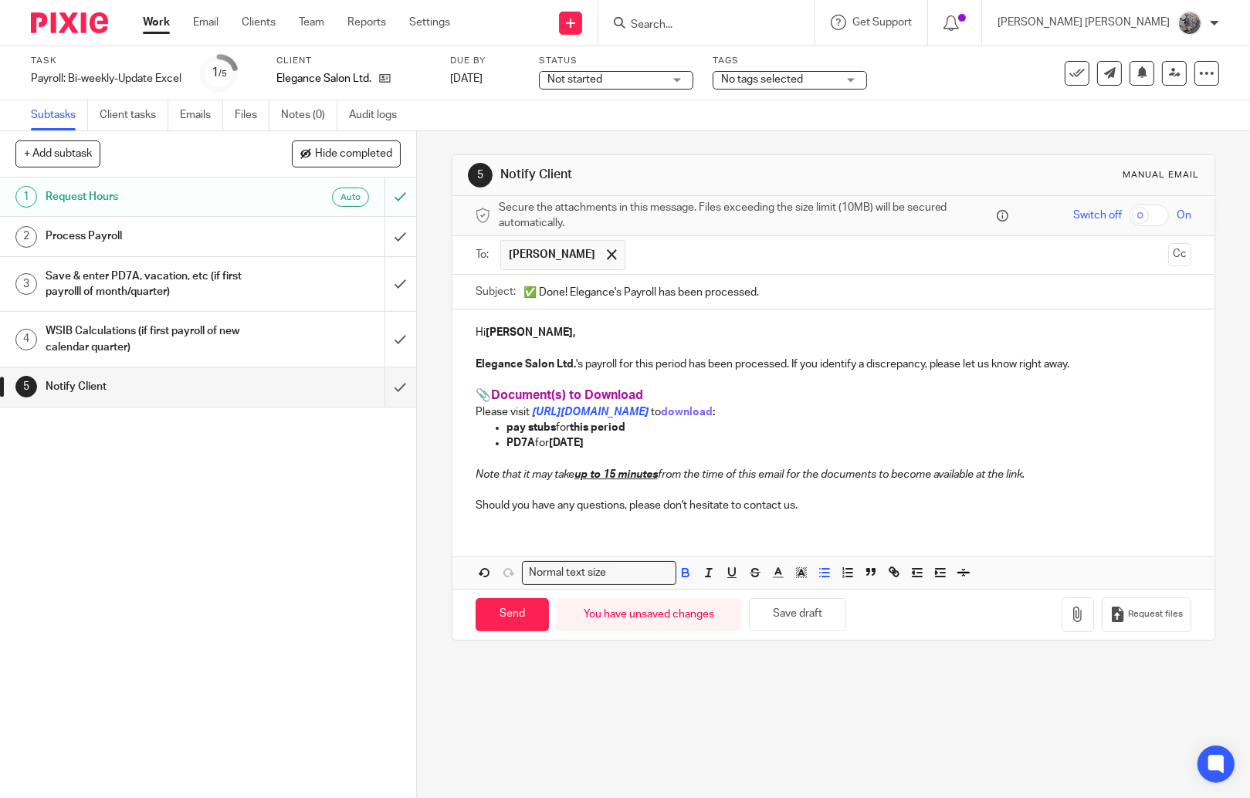
drag, startPoint x: 564, startPoint y: 446, endPoint x: 547, endPoint y: 444, distance: 17.1
click at [547, 444] on p "PD7A for July 2025" at bounding box center [849, 442] width 685 height 15
click at [493, 606] on input "Send" at bounding box center [512, 614] width 73 height 33
type input "Sent"
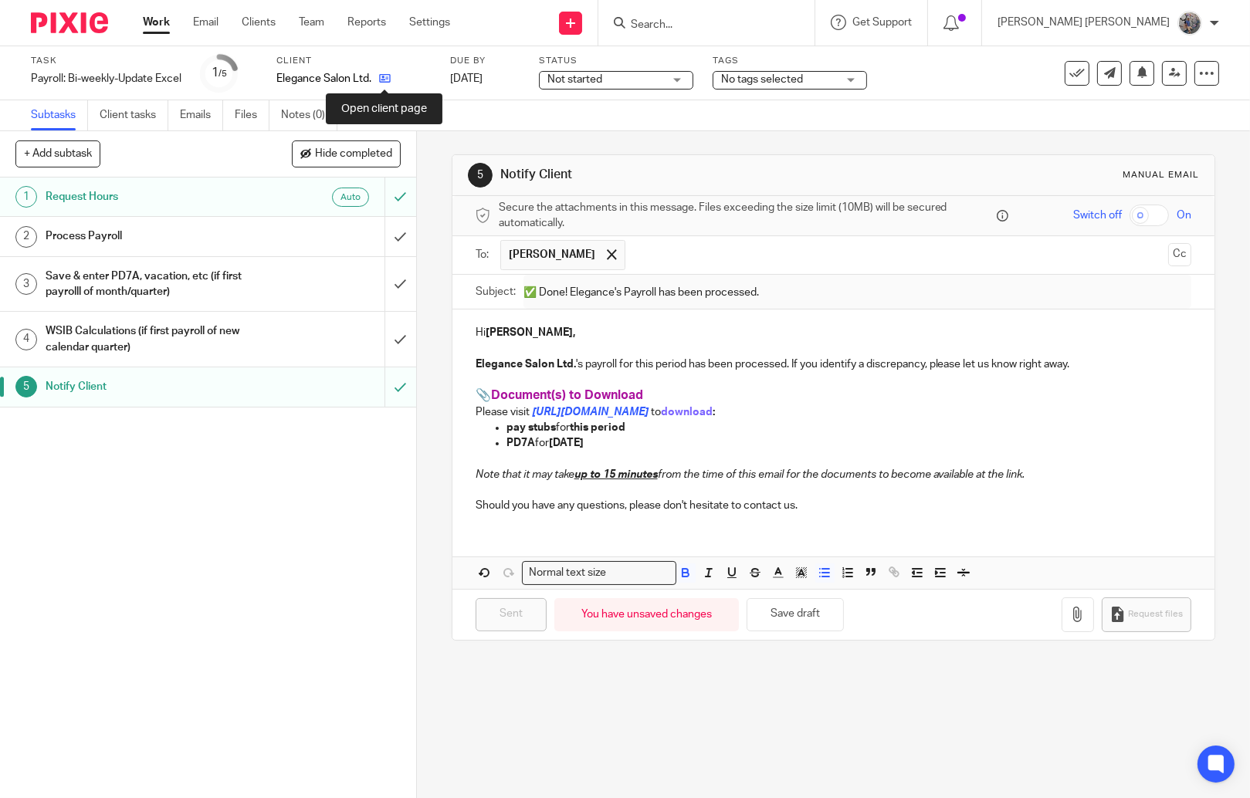
click at [385, 76] on icon at bounding box center [385, 79] width 12 height 12
click at [1069, 69] on icon at bounding box center [1076, 73] width 15 height 15
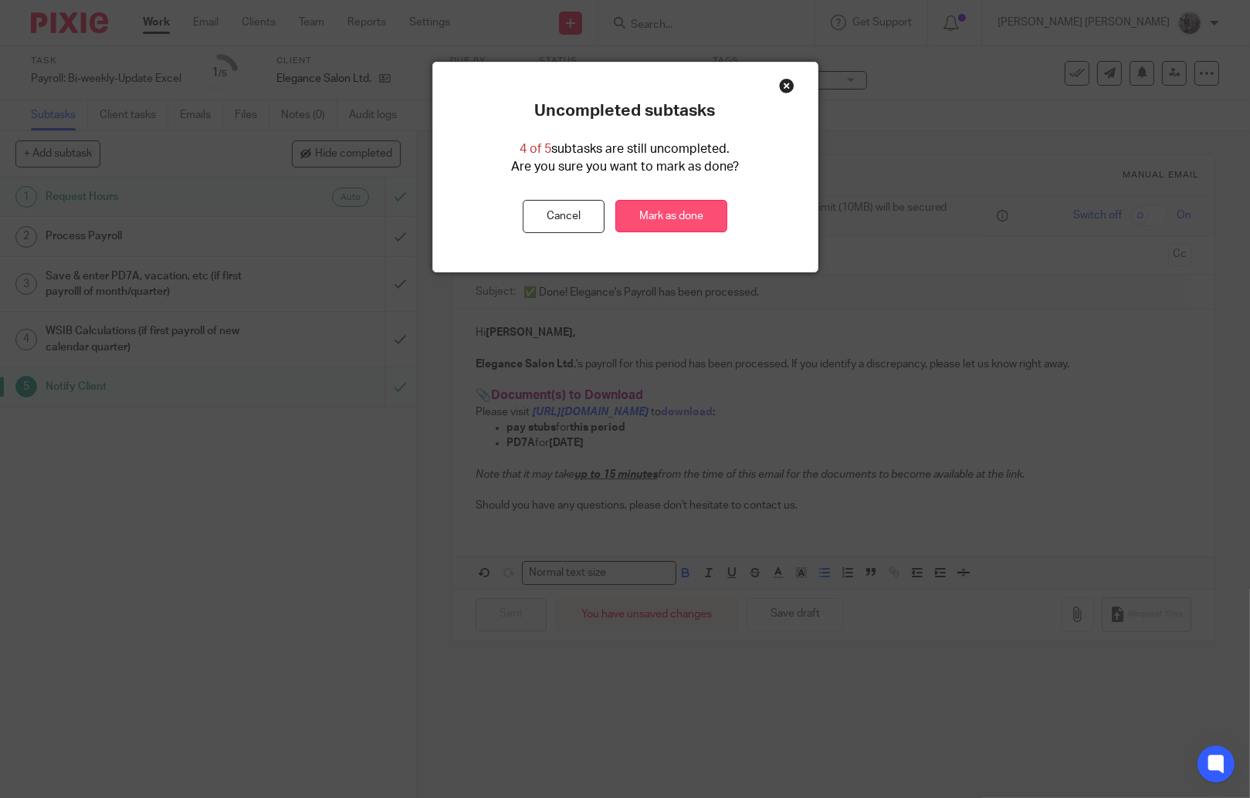
click at [699, 207] on link "Mark as done" at bounding box center [671, 216] width 112 height 33
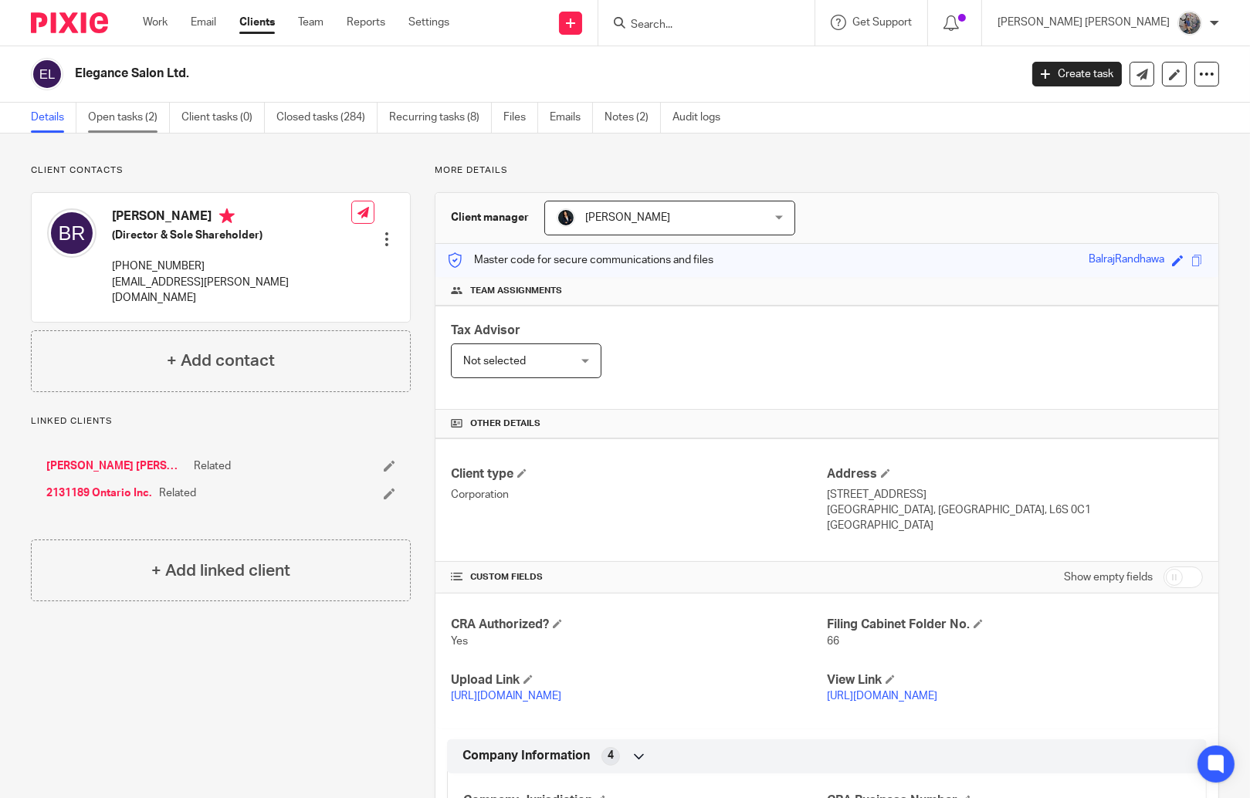
click at [117, 117] on link "Open tasks (2)" at bounding box center [129, 118] width 82 height 30
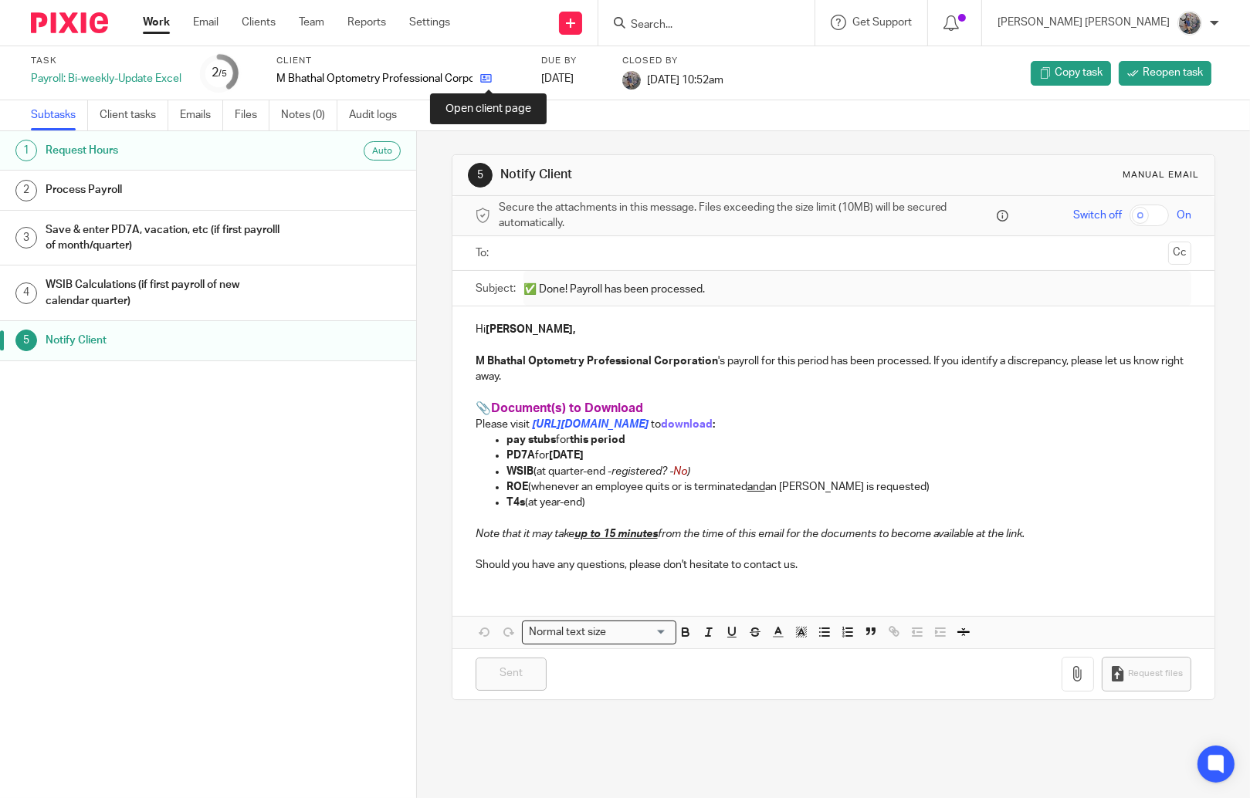
click at [492, 81] on icon at bounding box center [486, 79] width 12 height 12
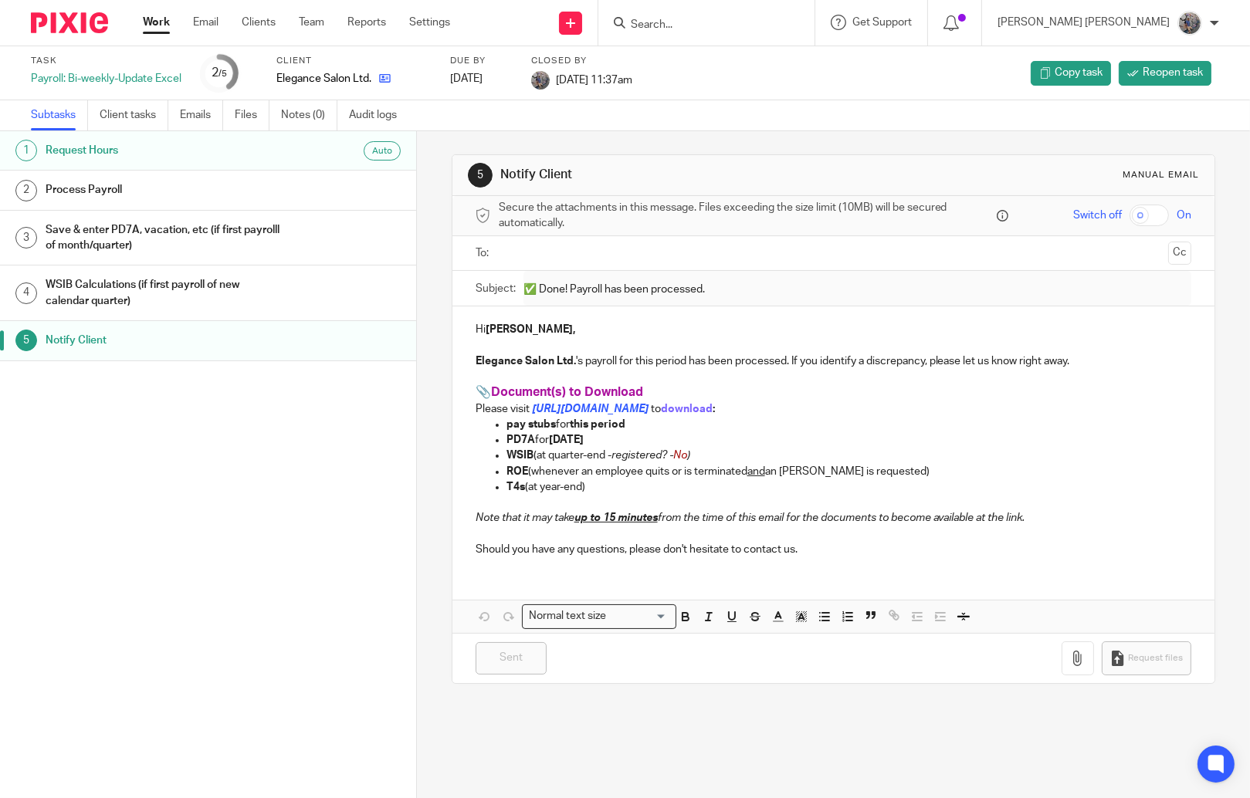
click at [382, 82] on icon at bounding box center [385, 79] width 12 height 12
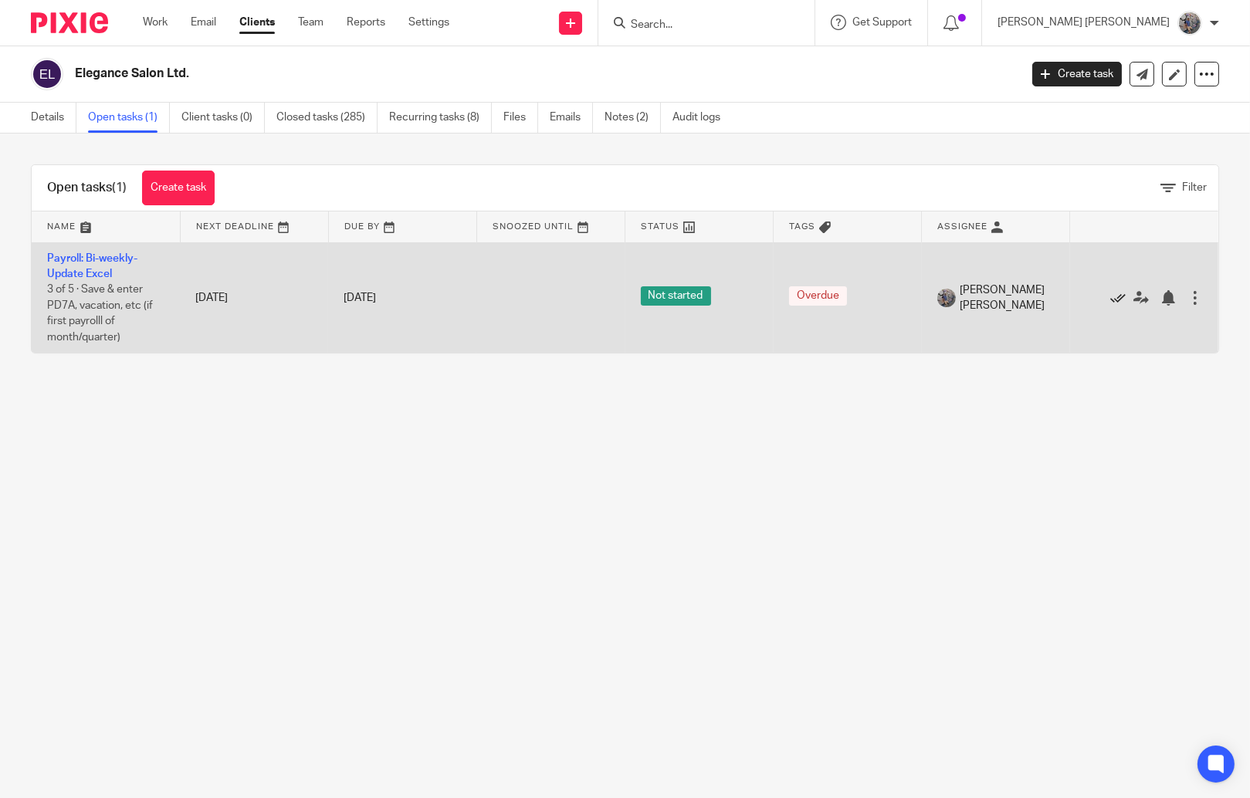
click at [1110, 302] on icon at bounding box center [1117, 297] width 15 height 15
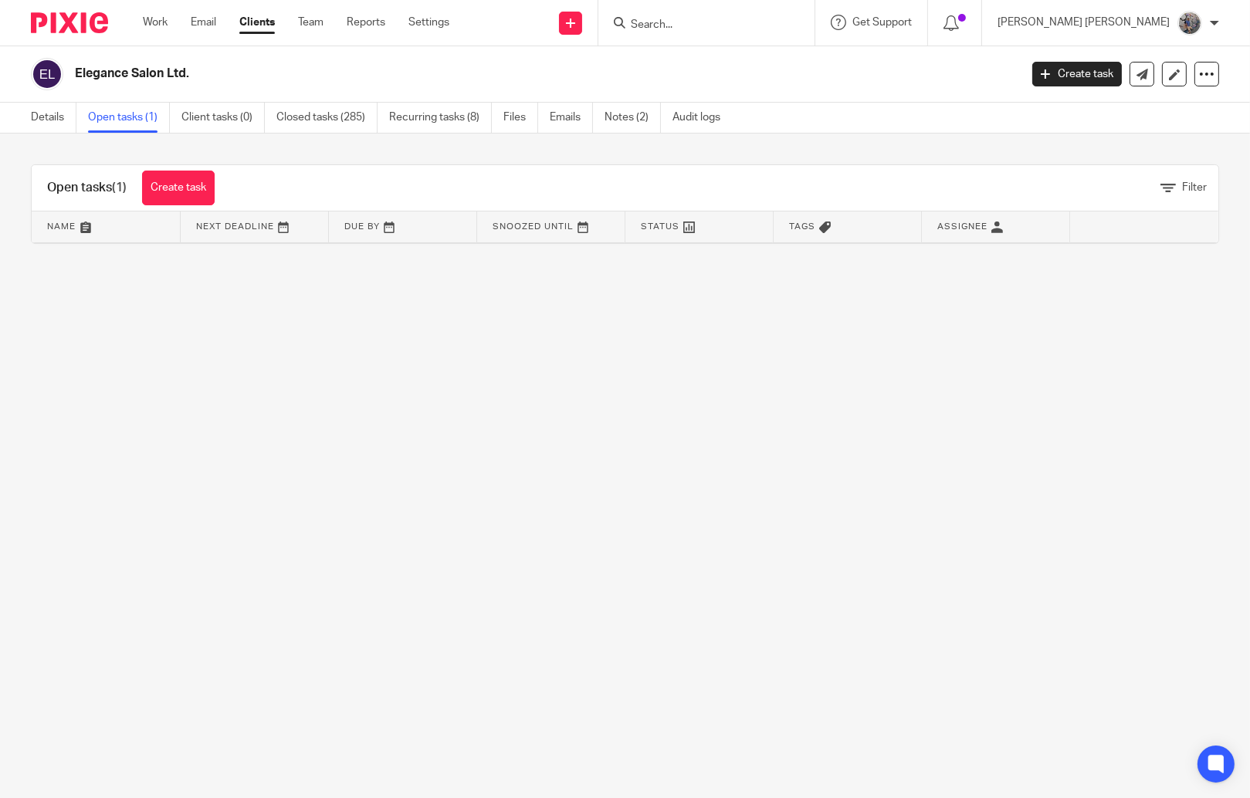
click at [768, 22] on input "Search" at bounding box center [698, 26] width 139 height 14
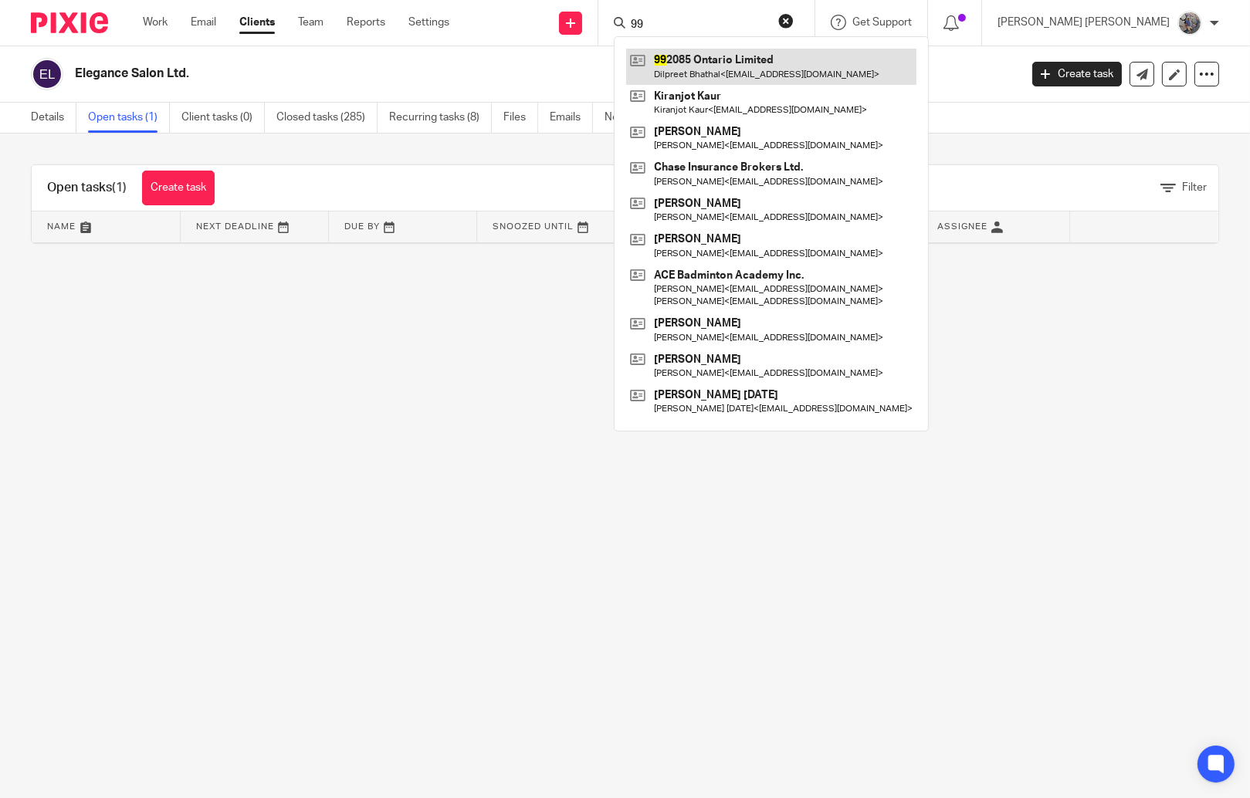
type input "99"
click at [808, 68] on link at bounding box center [771, 67] width 290 height 36
